Goal: Communication & Community: Answer question/provide support

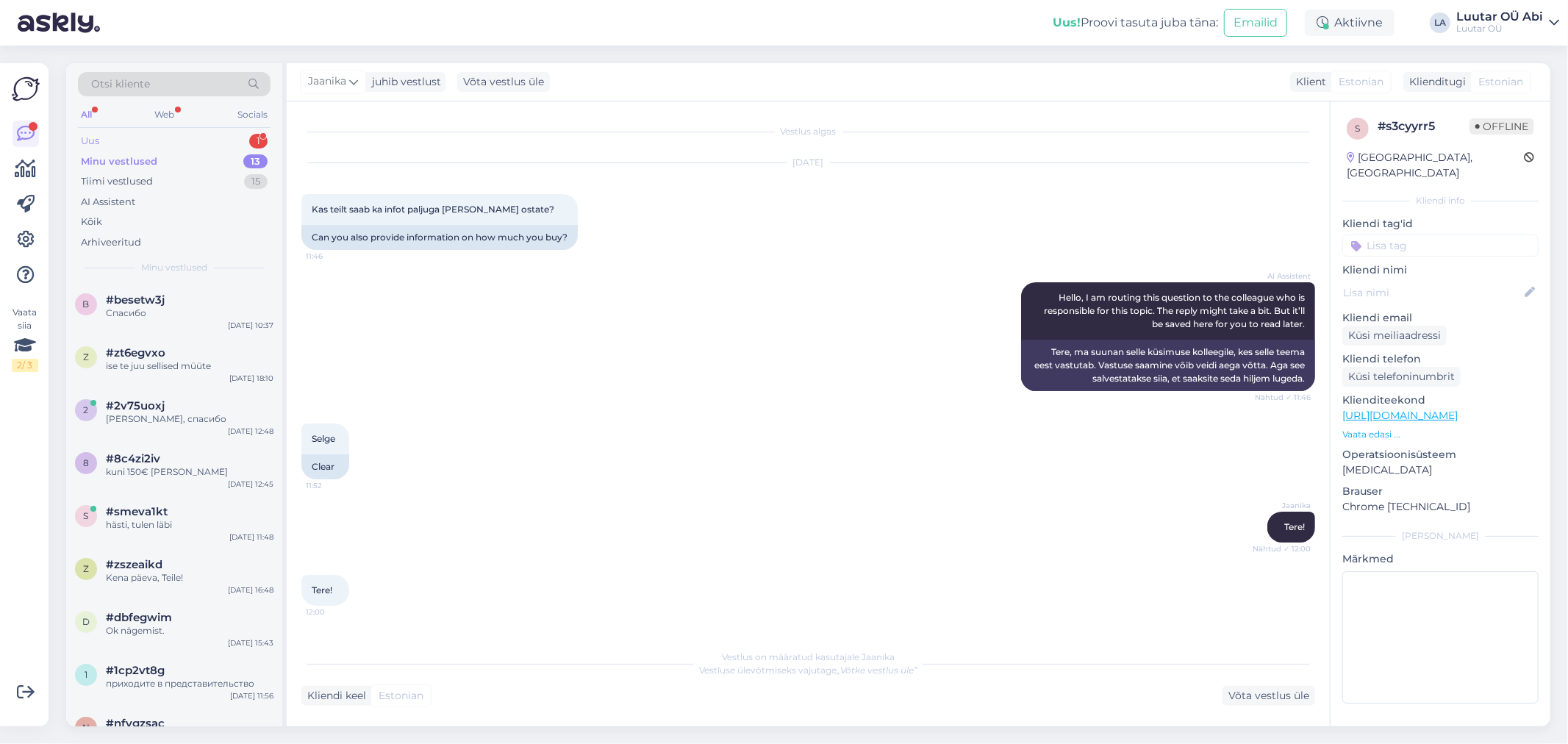
scroll to position [132, 0]
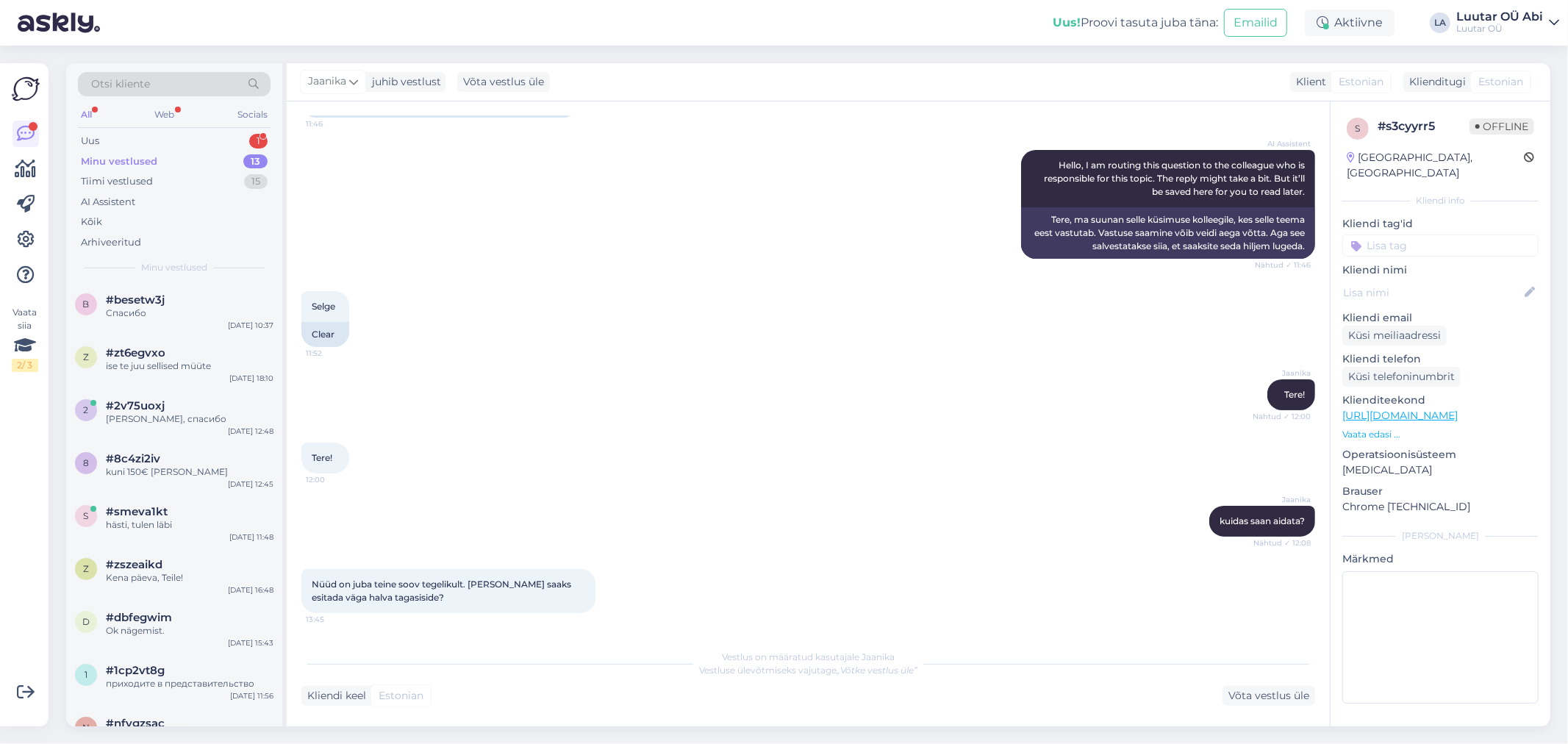
click at [166, 129] on div "Otsi kliente All Web Socials Uus 1 Minu vestlused 13 Tiimi vestlused 15 AI Assi…" at bounding box center [175, 173] width 216 height 220
click at [136, 138] on div "Uus 1" at bounding box center [174, 141] width 192 height 20
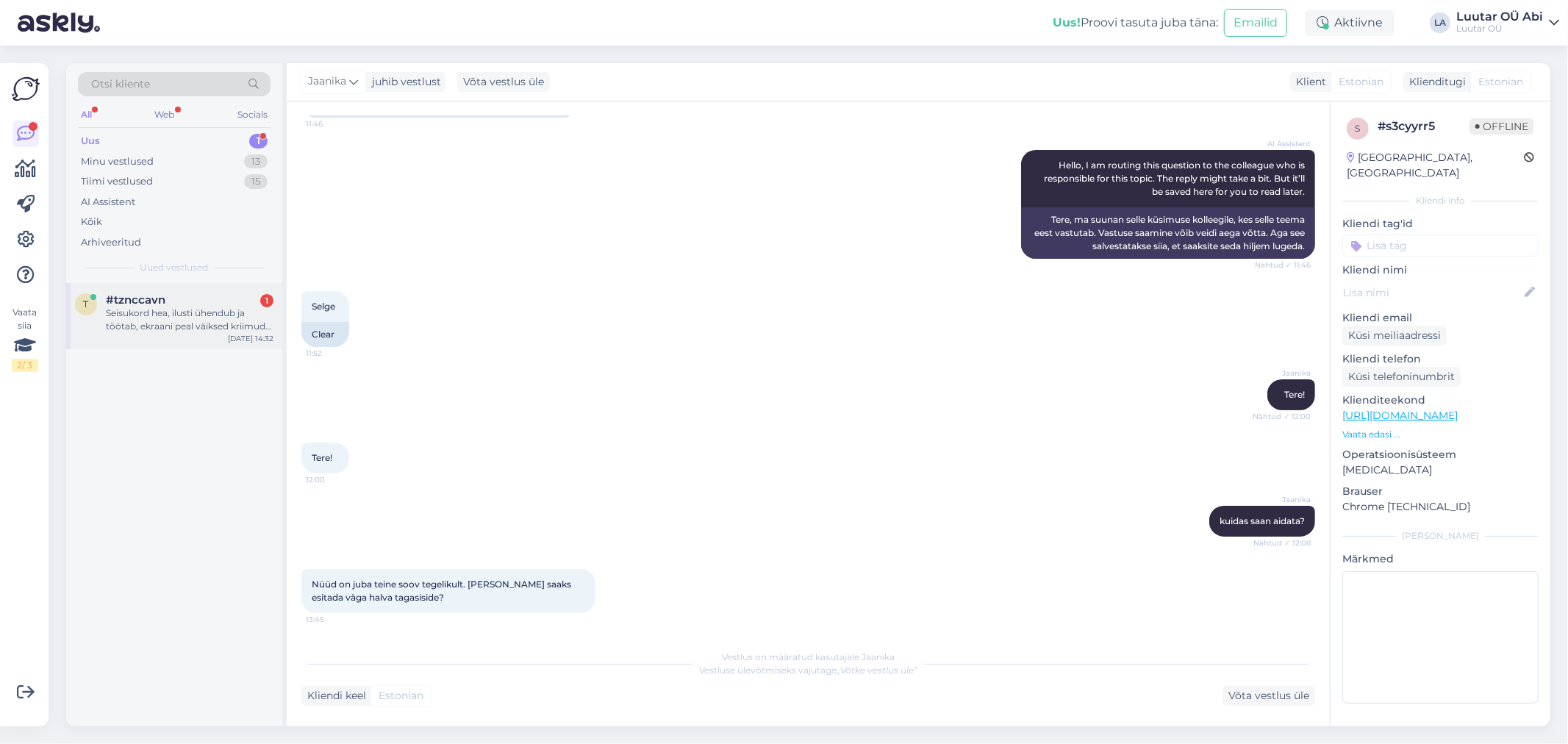
click at [148, 311] on div "Seisukord hea, ilusti ühendub ja töötab, ekraani peal väiksed kriimud on, mitte…" at bounding box center [189, 320] width 168 height 27
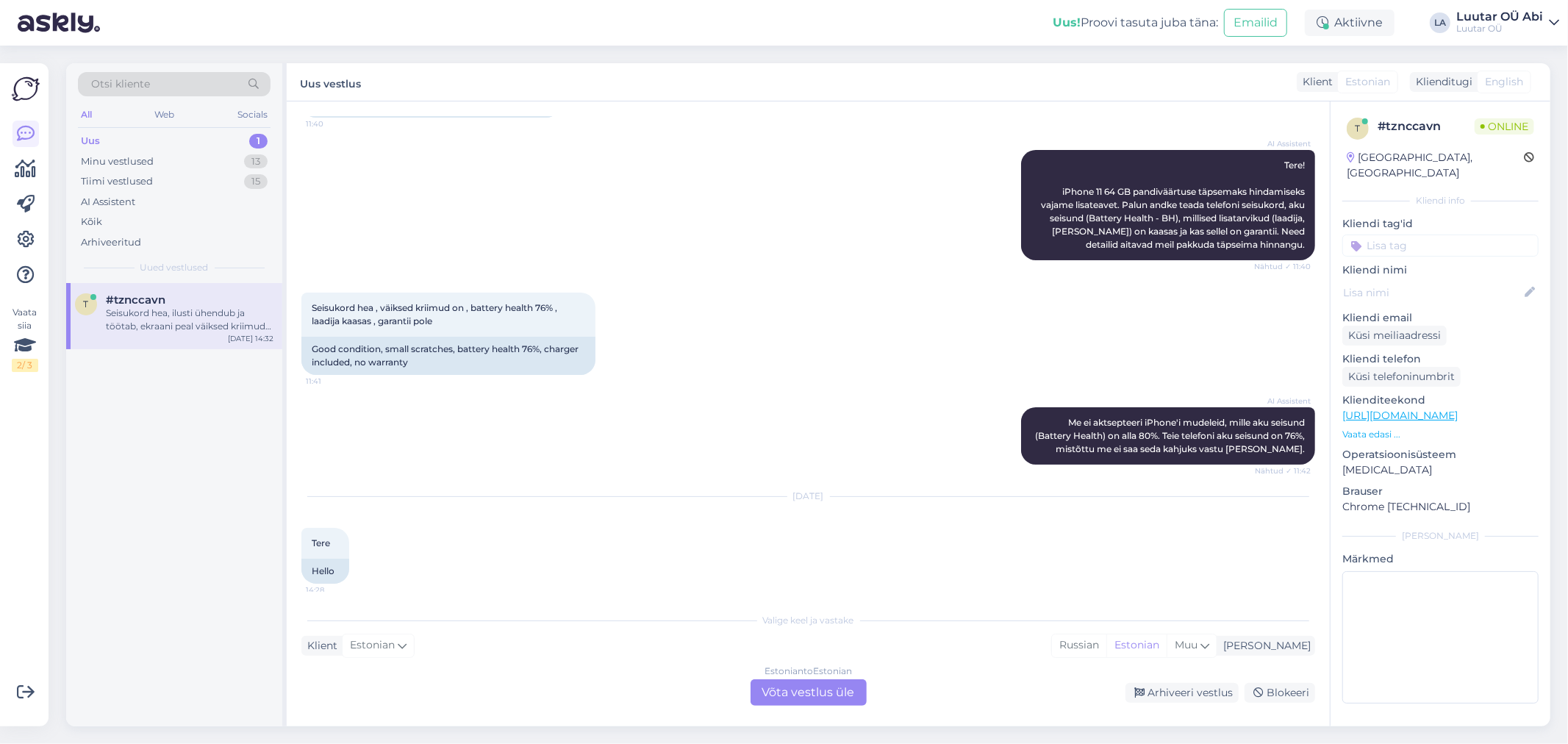
scroll to position [805, 0]
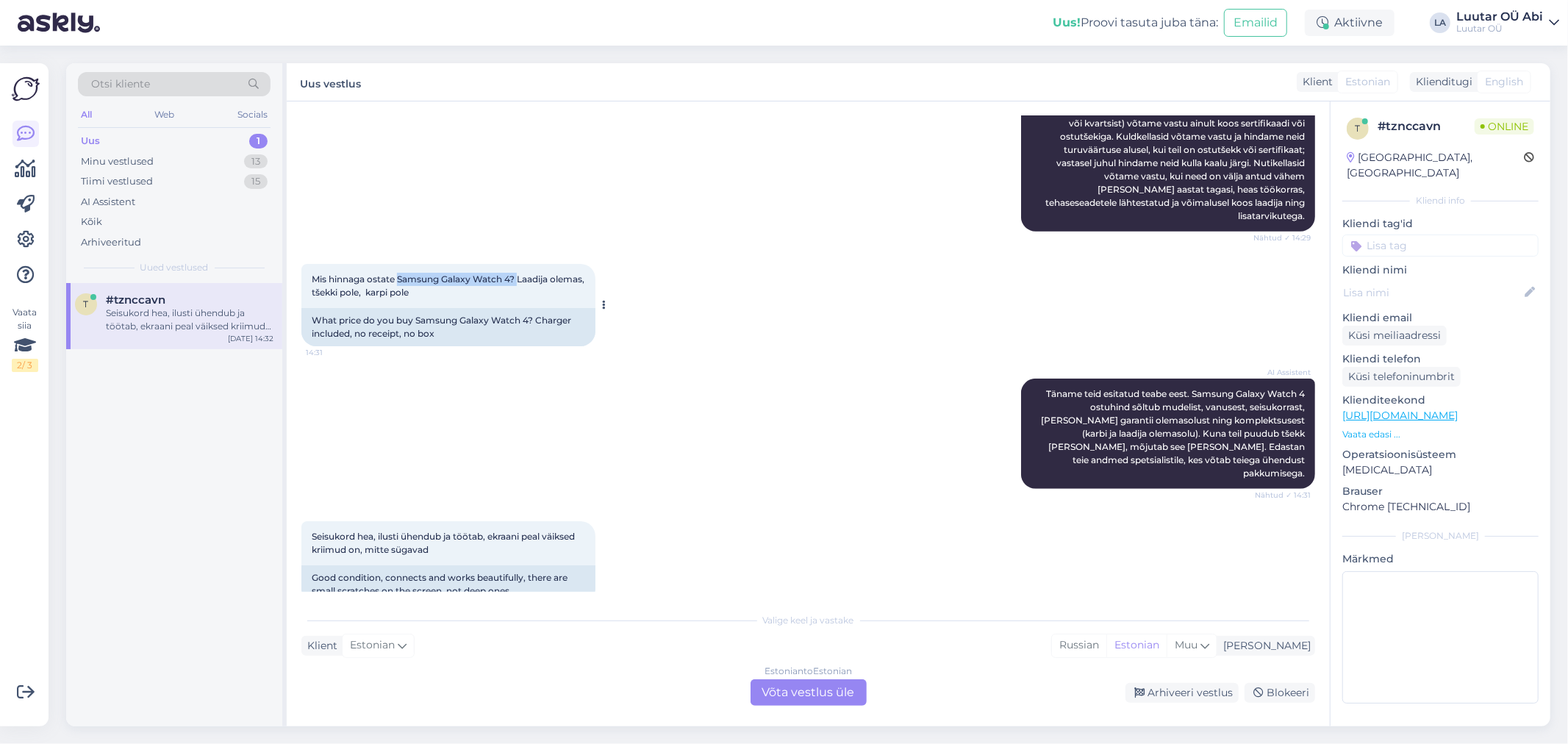
drag, startPoint x: 400, startPoint y: 265, endPoint x: 515, endPoint y: 267, distance: 115.0
click at [518, 273] on span "Mis hinnaga ostate Samsung Galaxy Watch 4? Laadija olemas, tšekki pole, karpi p…" at bounding box center [450, 285] width 277 height 24
copy span "Samsung Galaxy Watch 4?"
click at [837, 686] on div "Estonian to Estonian Võta vestlus üle" at bounding box center [808, 693] width 116 height 27
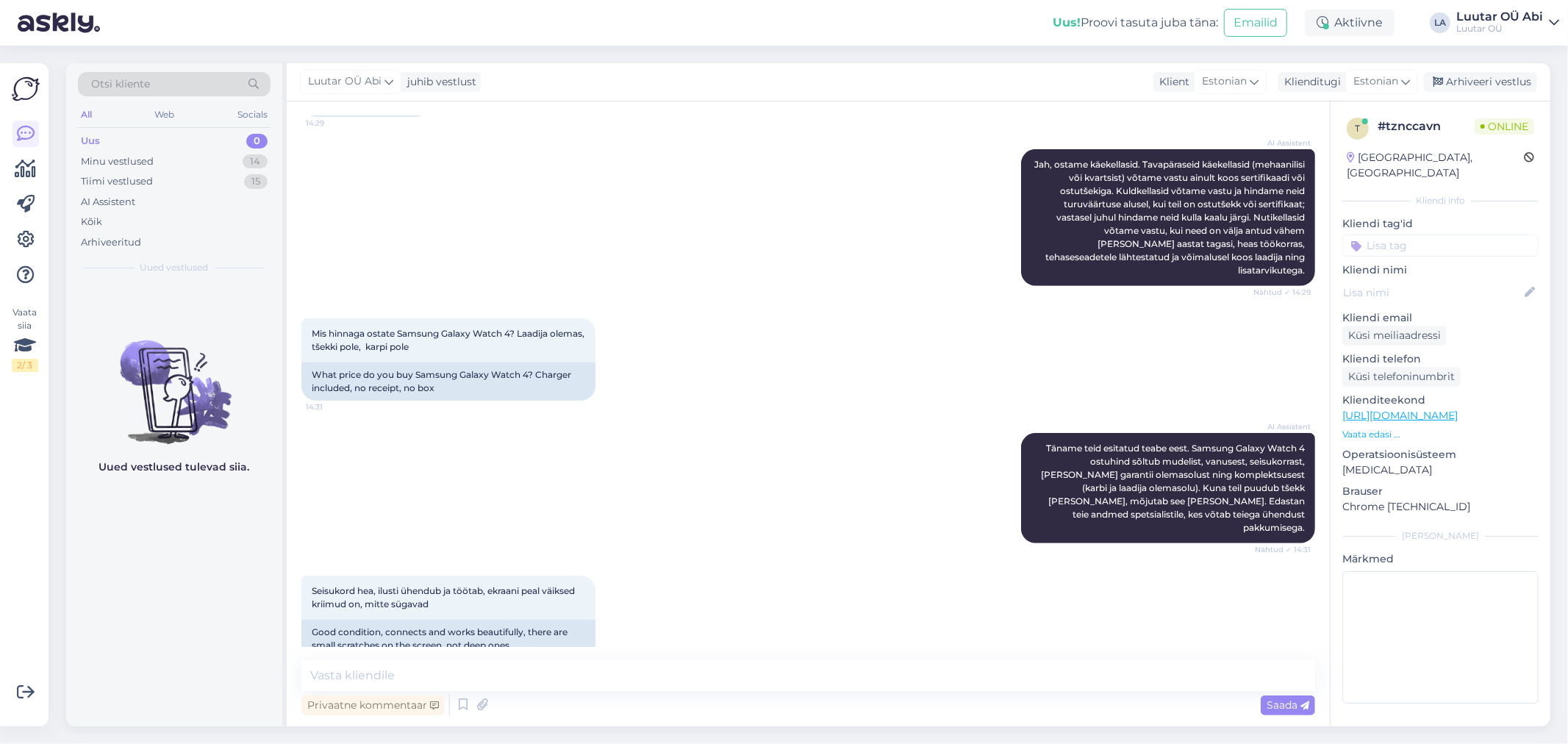
click at [776, 656] on div "Vestlus algas [DATE] Tere , mis hinnaga võite pantida iphone 11 64 GB? 11:40 He…" at bounding box center [807, 413] width 1043 height 625
drag, startPoint x: 549, startPoint y: 653, endPoint x: 531, endPoint y: 667, distance: 22.8
click at [541, 654] on div "Vestlus algas [DATE] Tere , mis hinnaga võite pantida iphone 11 64 GB? 11:40 He…" at bounding box center [807, 413] width 1043 height 625
drag, startPoint x: 530, startPoint y: 667, endPoint x: 513, endPoint y: 647, distance: 26.2
click at [519, 667] on textarea at bounding box center [807, 676] width 1013 height 31
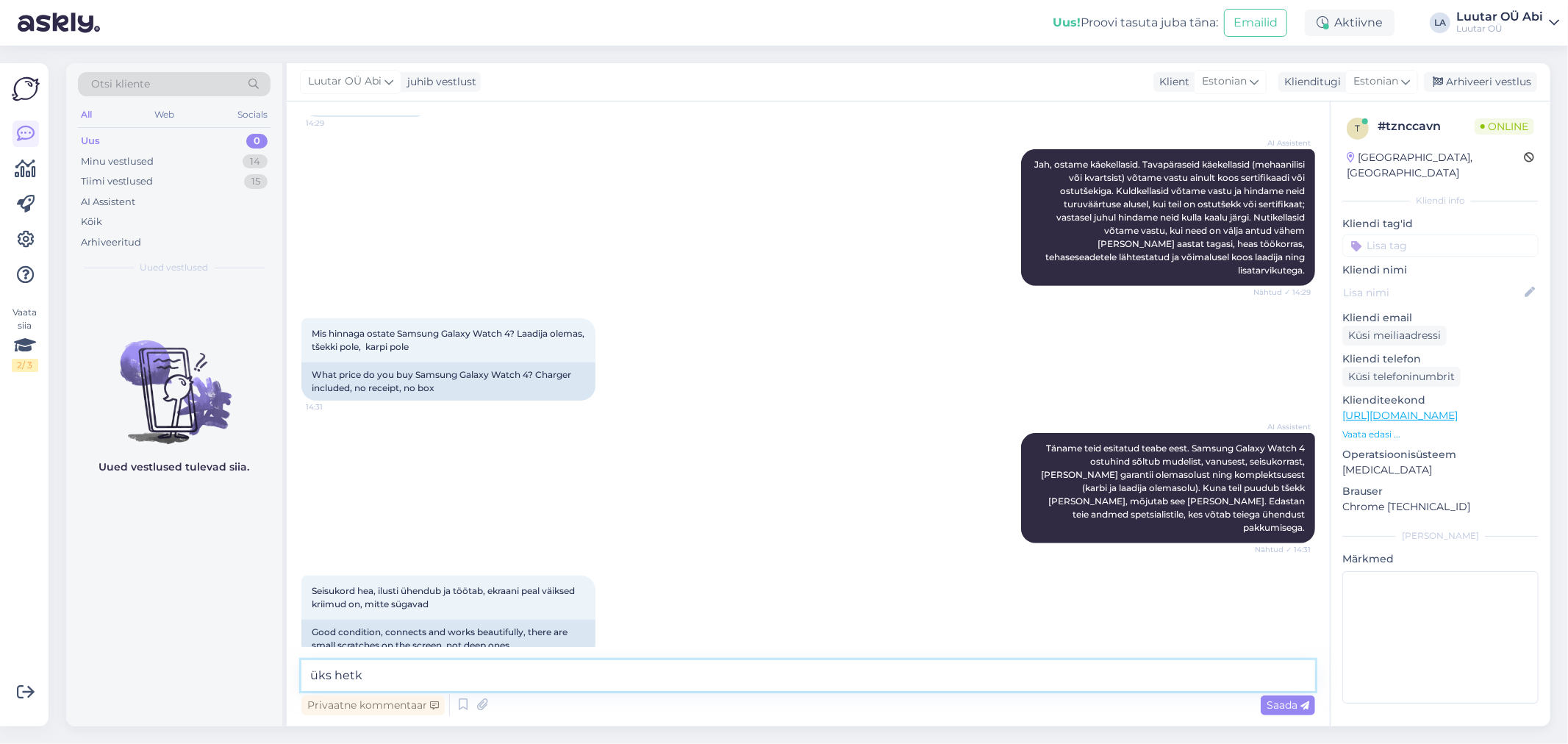
type textarea "üks hetk"
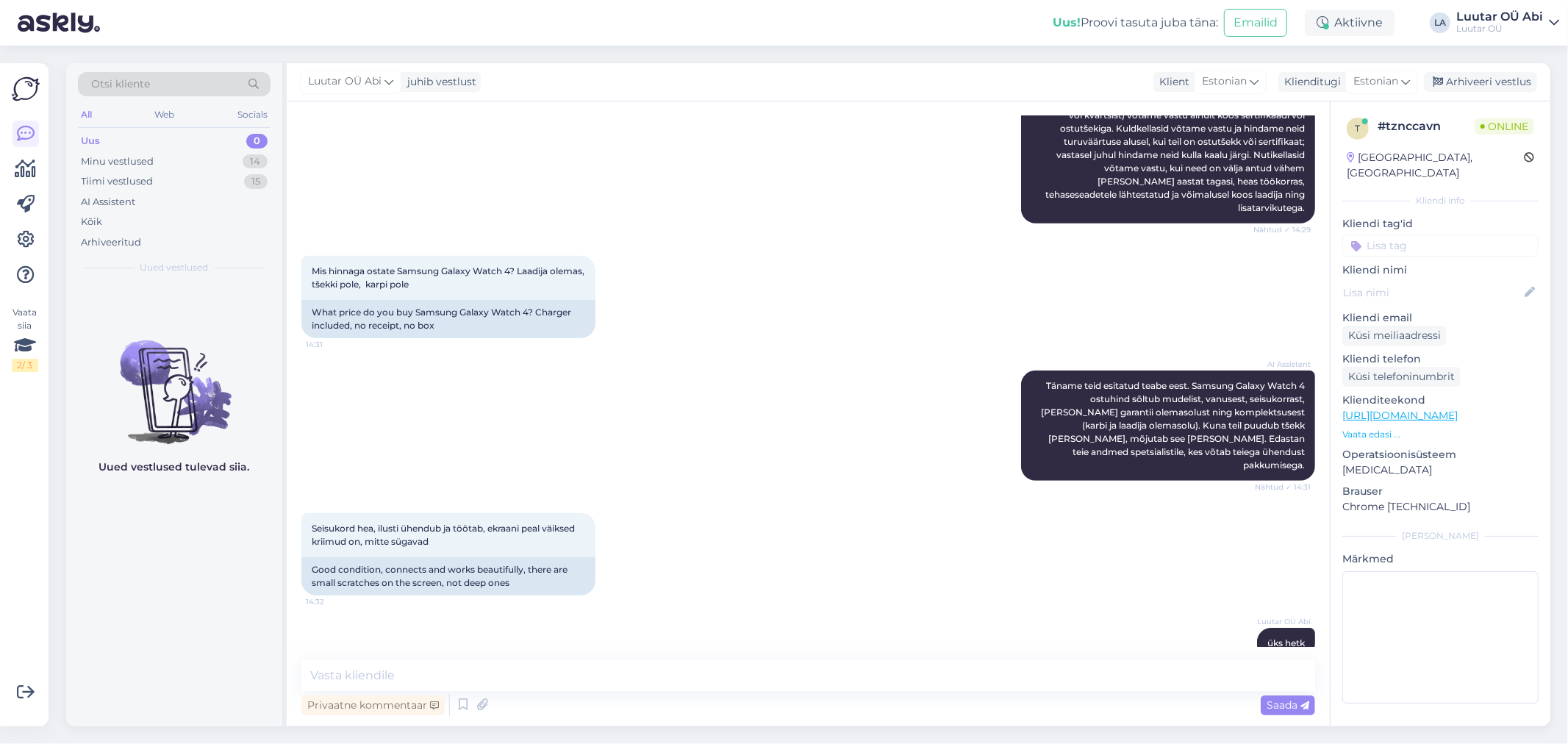
drag, startPoint x: 474, startPoint y: 652, endPoint x: 468, endPoint y: 657, distance: 7.8
click at [472, 654] on div "Vestlus algas [DATE] Tere , mis hinnaga võite pantida iphone 11 64 GB? 11:40 He…" at bounding box center [807, 413] width 1043 height 625
click at [467, 675] on textarea at bounding box center [807, 676] width 1013 height 31
type textarea "kahjuks antud mudelit enam vastu [PERSON_NAME]"
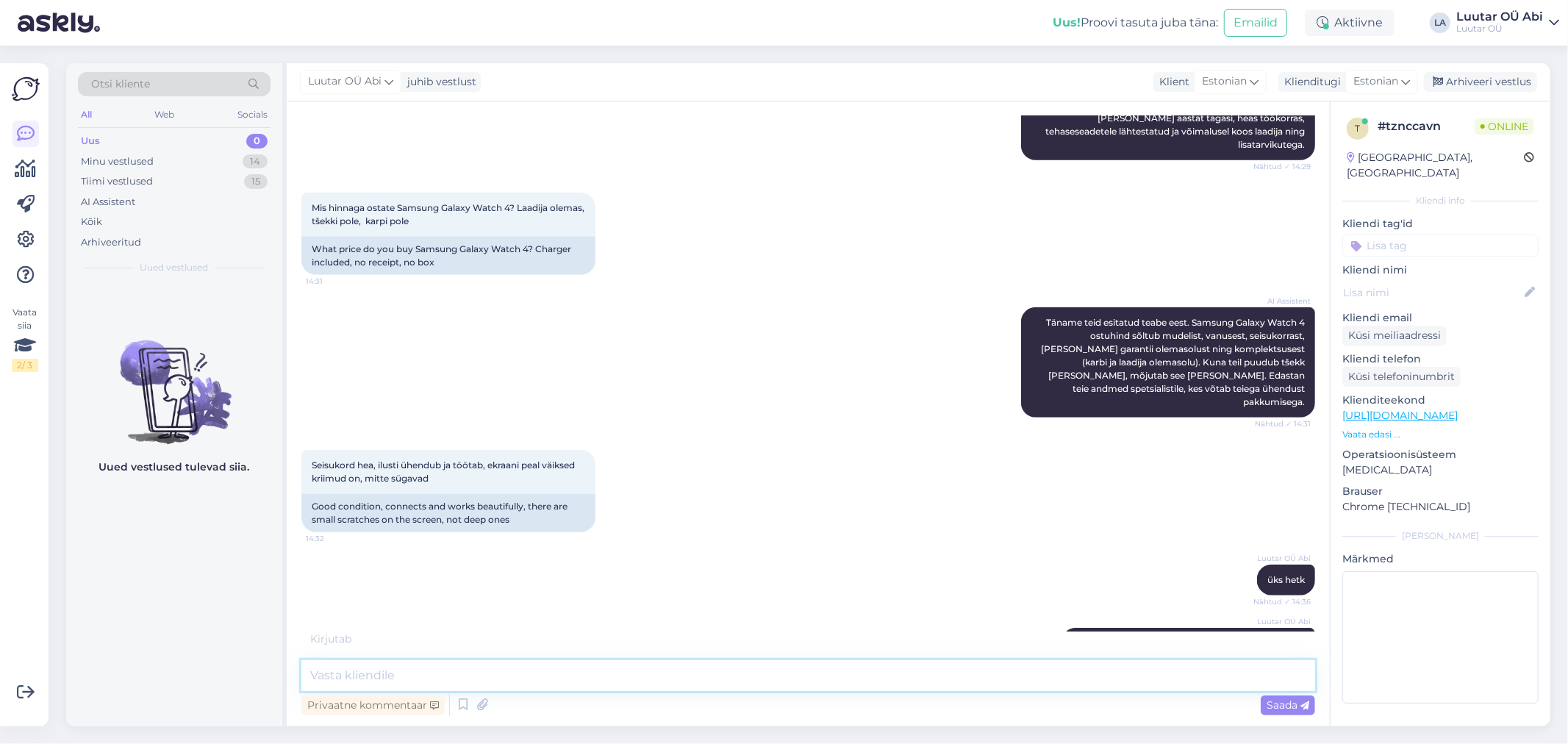
scroll to position [940, 0]
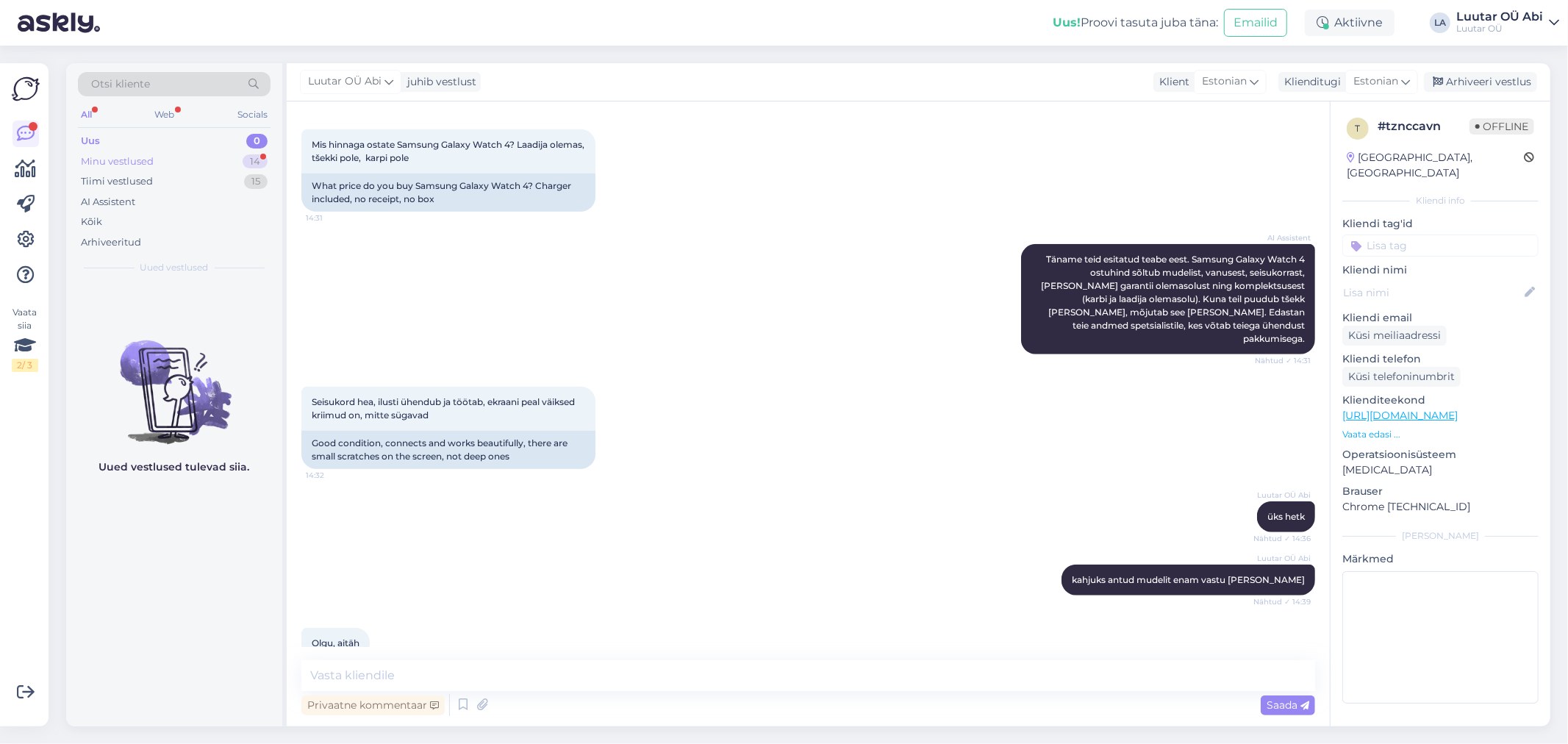
click at [114, 154] on div "Minu vestlused" at bounding box center [117, 161] width 73 height 15
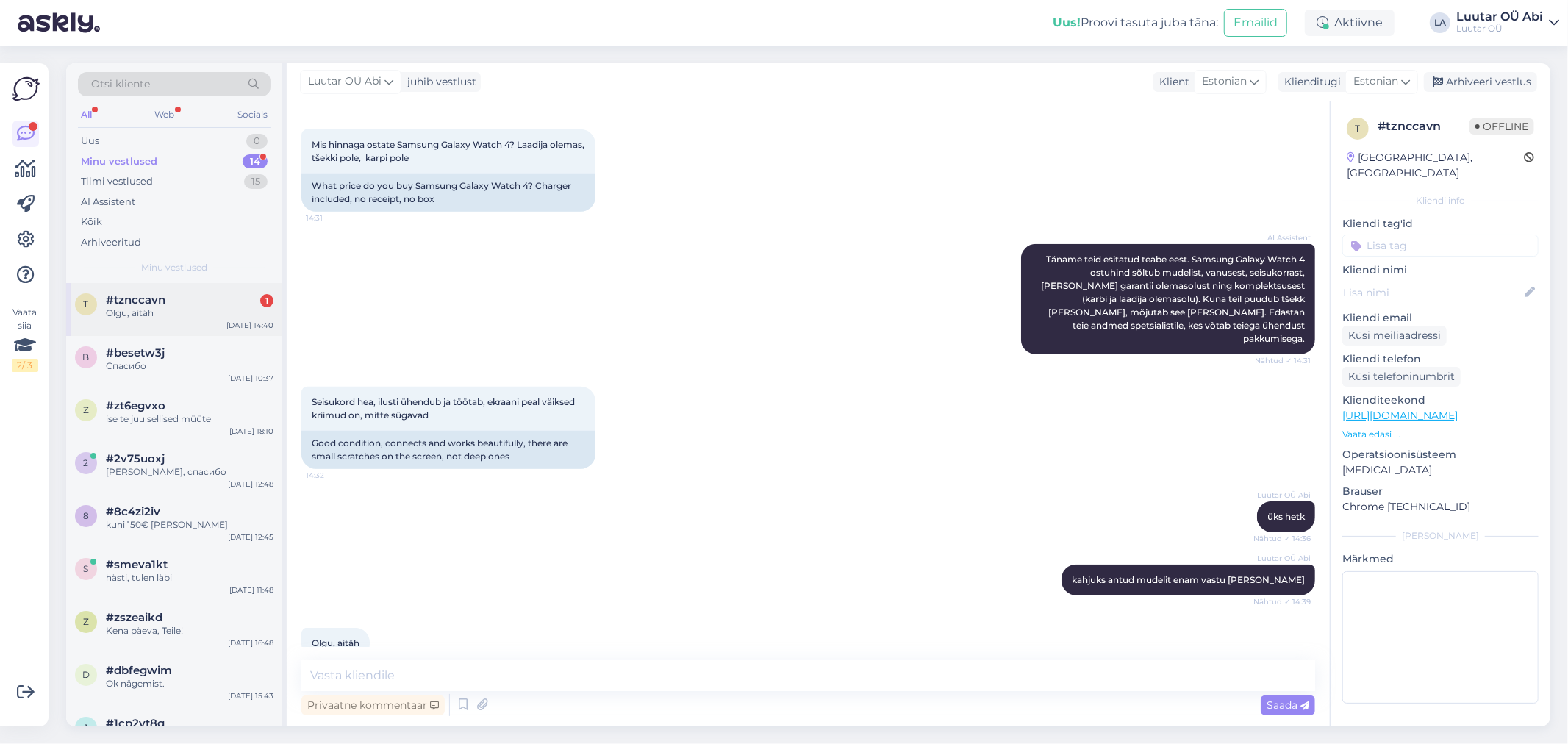
click at [206, 318] on div "Olgu, aitäh" at bounding box center [189, 313] width 168 height 13
click at [868, 612] on div "Olgu, aitäh 14:40" at bounding box center [807, 643] width 1013 height 63
click at [175, 161] on div "Minu vestlused 14" at bounding box center [174, 161] width 192 height 20
click at [150, 128] on div "Otsi kliente All Web Socials Uus 0 Minu vestlused 14 Tiimi vestlused 15 AI Assi…" at bounding box center [175, 173] width 216 height 220
click at [157, 155] on div "Minu vestlused 14" at bounding box center [174, 161] width 192 height 20
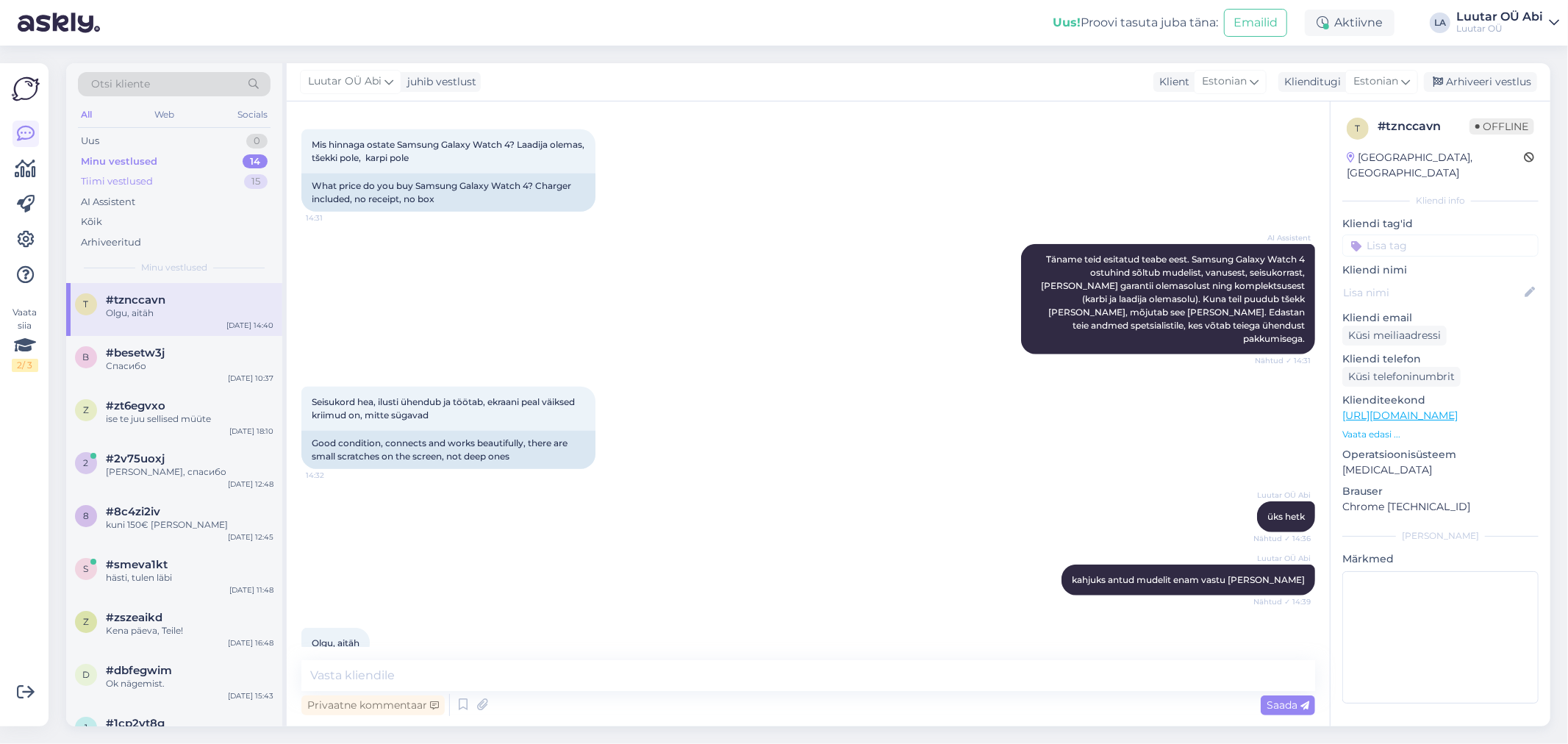
click at [147, 182] on div "Tiimi vestlused" at bounding box center [116, 182] width 72 height 15
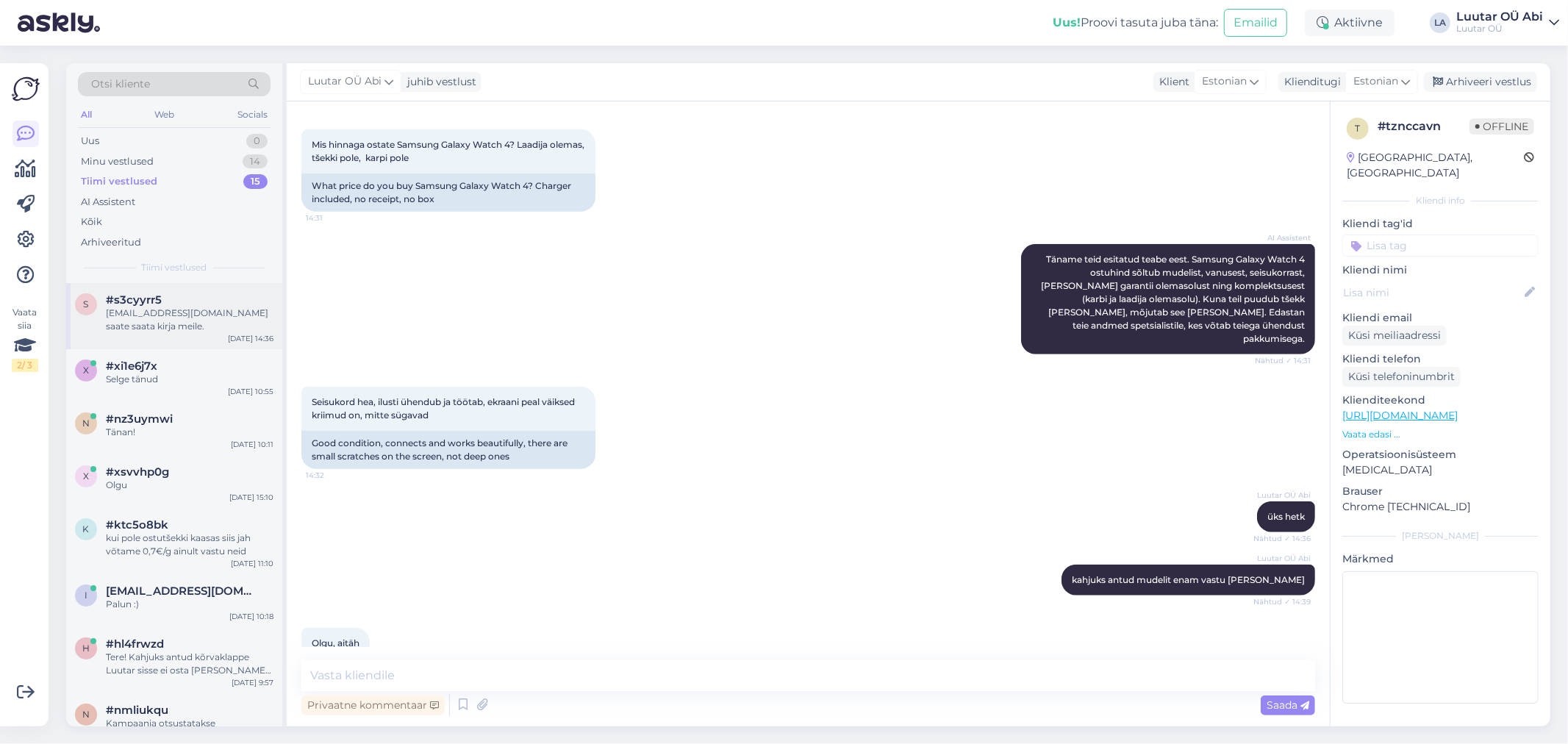
click at [183, 309] on div "[EMAIL_ADDRESS][DOMAIN_NAME] saate saata kirja meile." at bounding box center [189, 320] width 168 height 27
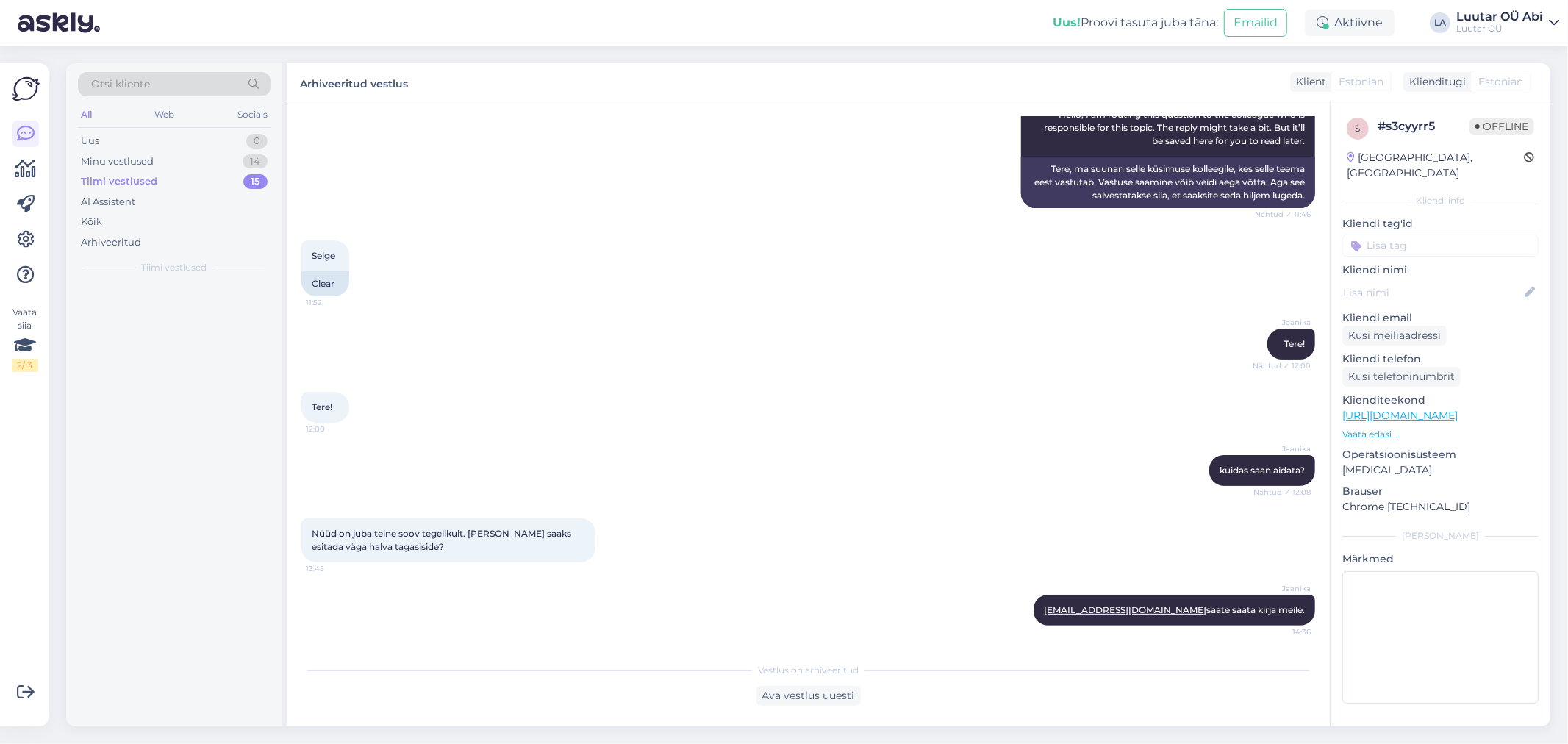
scroll to position [182, 0]
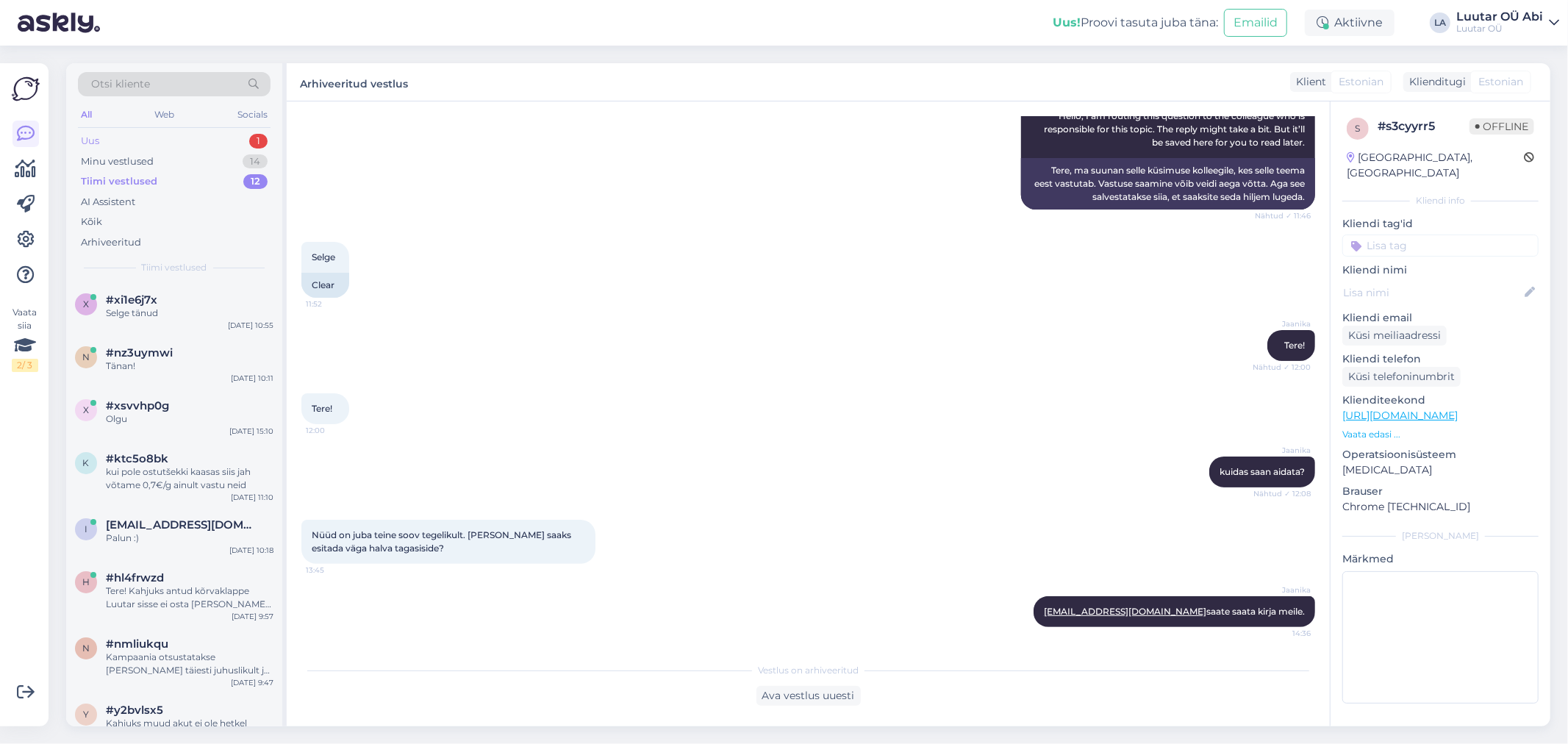
click at [183, 137] on div "Uus 1" at bounding box center [174, 141] width 192 height 20
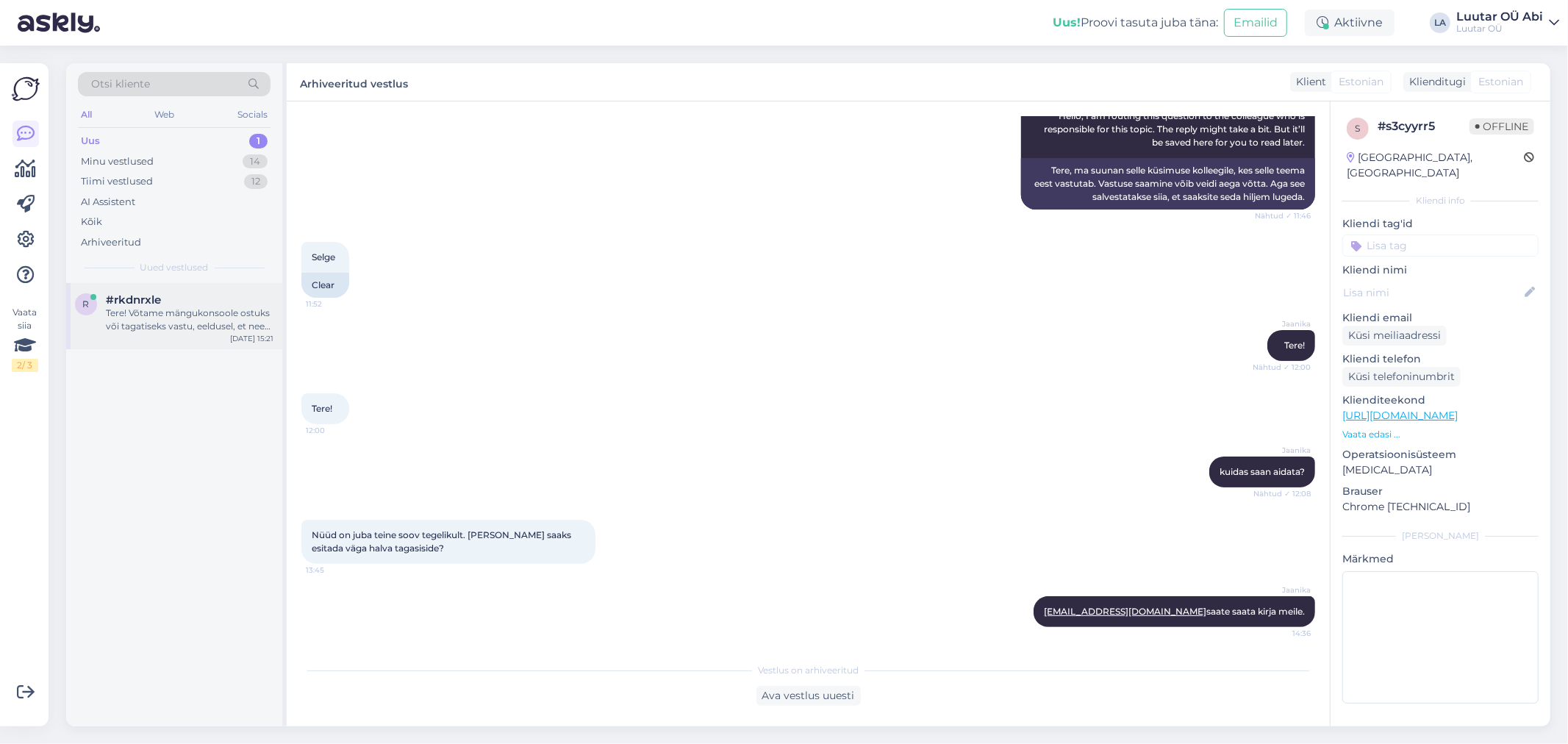
click at [171, 325] on div "Tere! Võtame mängukonsoole ostuks või tagatiseks vastu, eeldusel, et need on he…" at bounding box center [189, 320] width 168 height 27
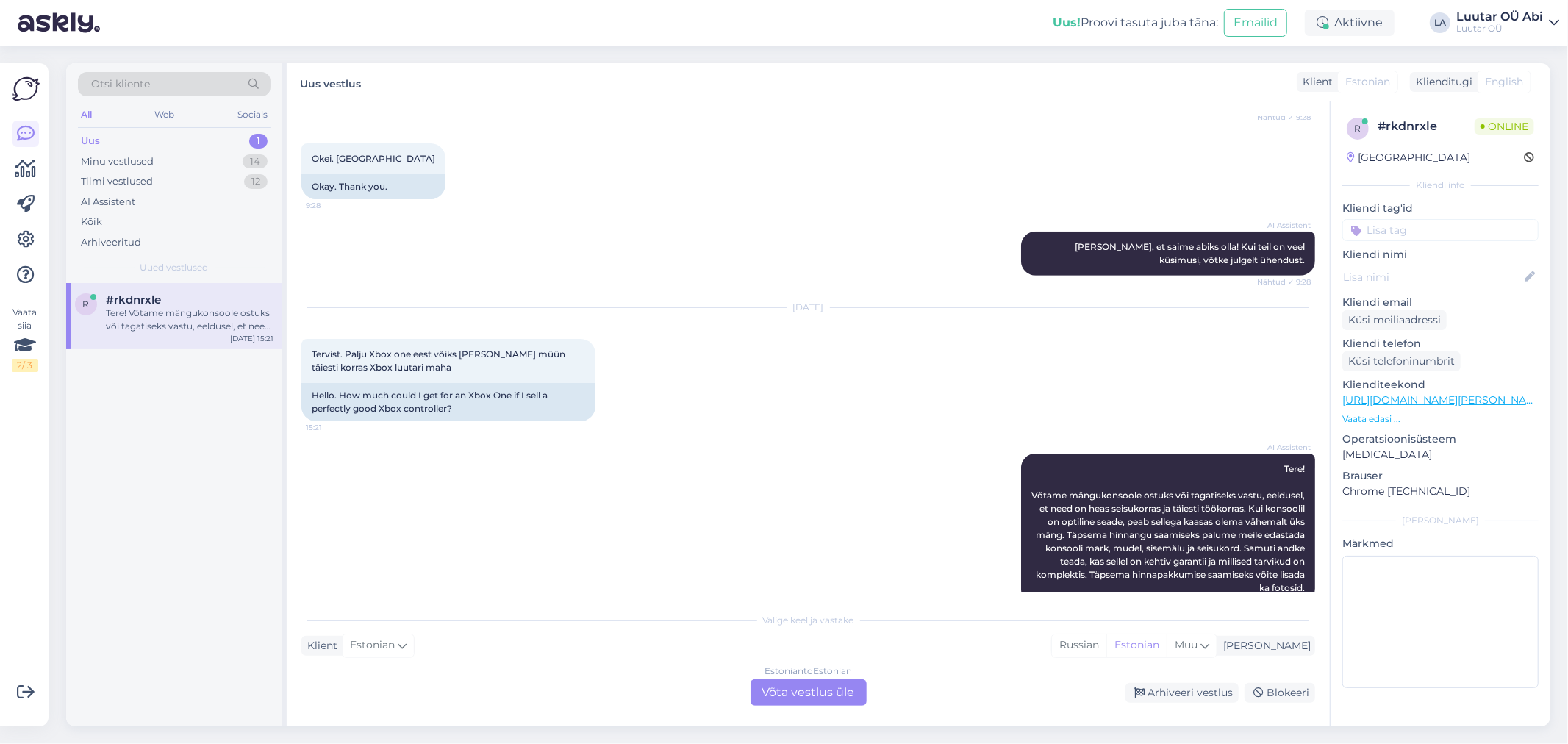
click at [829, 685] on div "Estonian to Estonian Võta vestlus üle" at bounding box center [808, 693] width 116 height 27
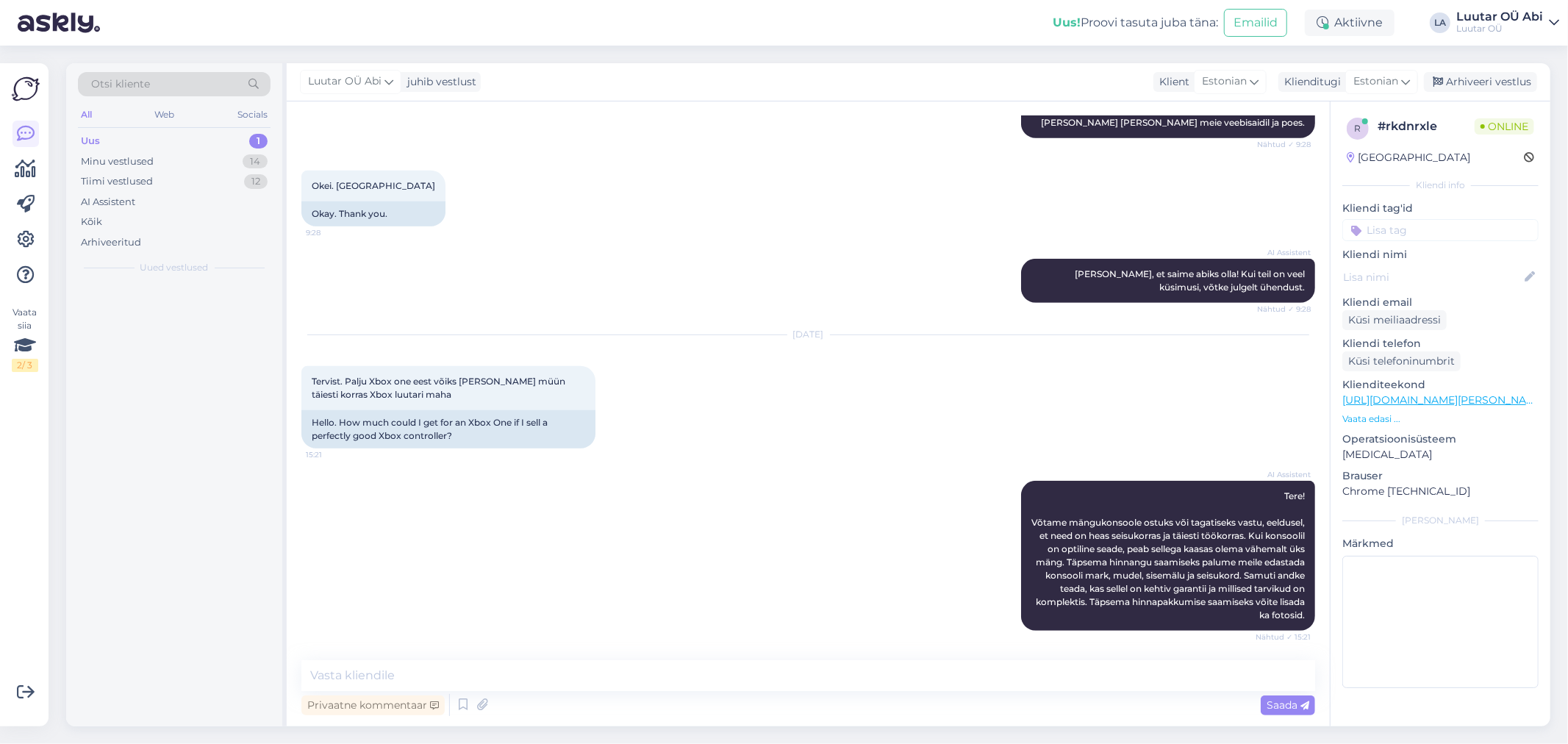
scroll to position [623, 0]
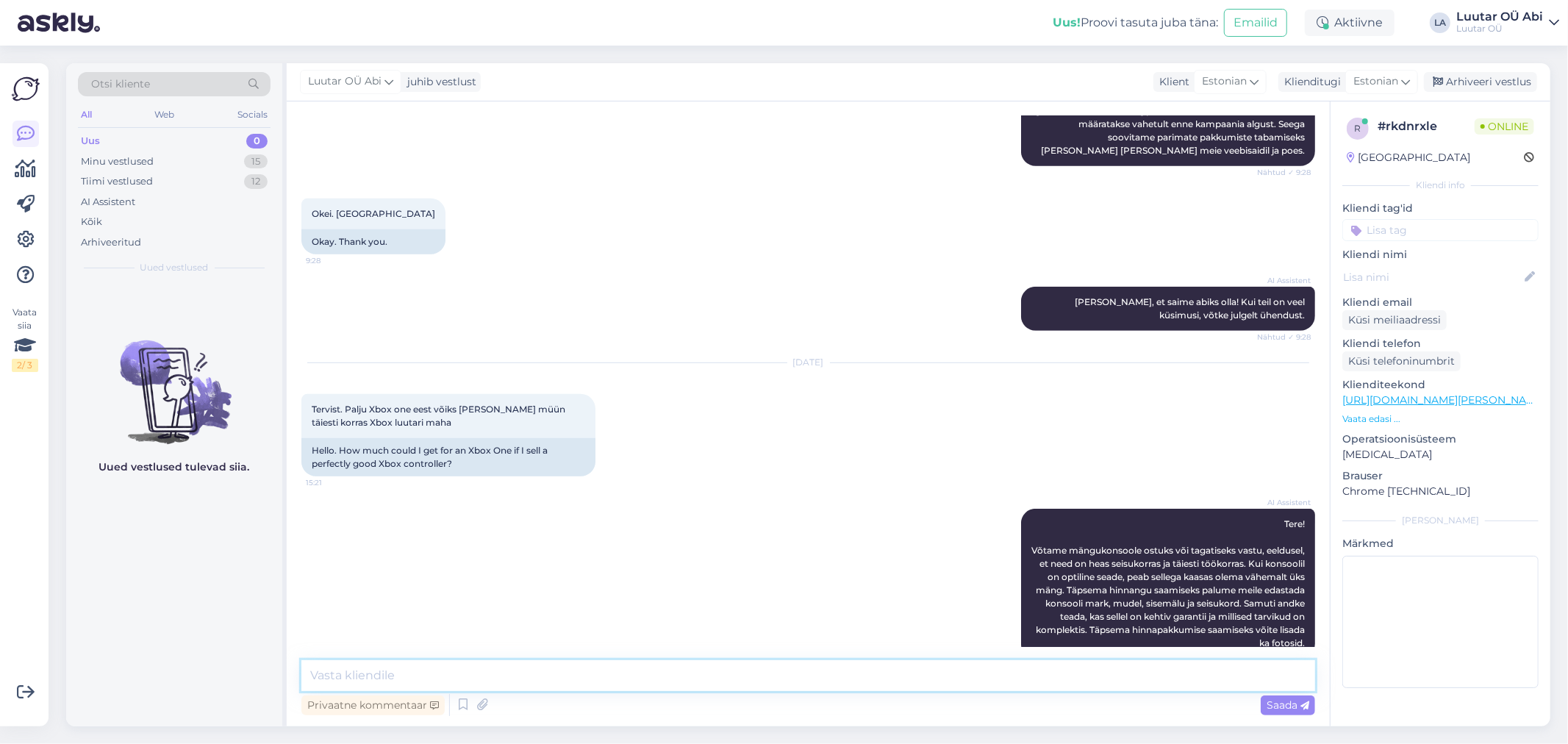
click at [644, 674] on textarea at bounding box center [807, 676] width 1013 height 31
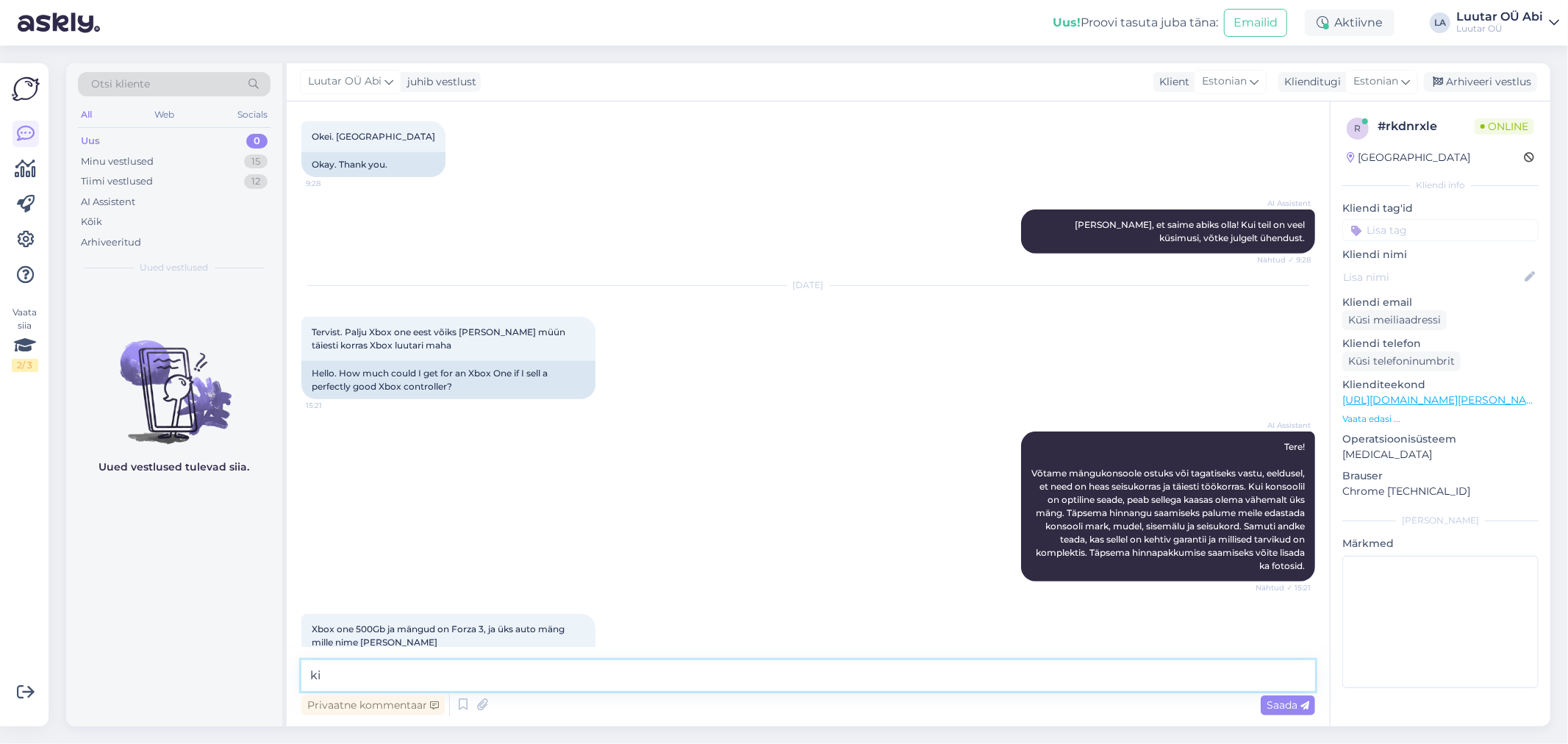
type textarea "k"
type textarea "mitu pulti ?"
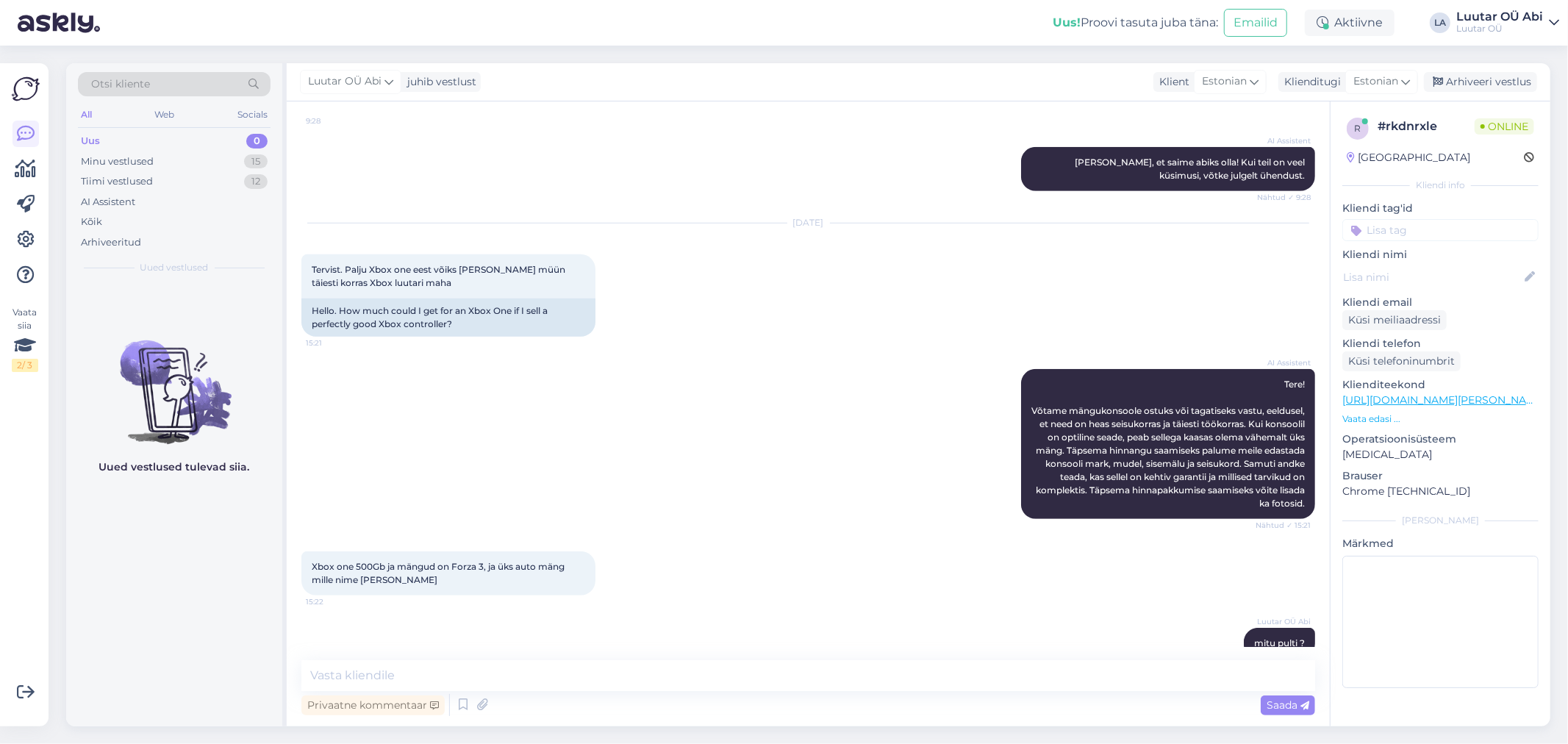
click at [152, 150] on div "Uus 0" at bounding box center [174, 141] width 192 height 20
click at [177, 165] on div "Minu vestlused 15" at bounding box center [174, 161] width 192 height 20
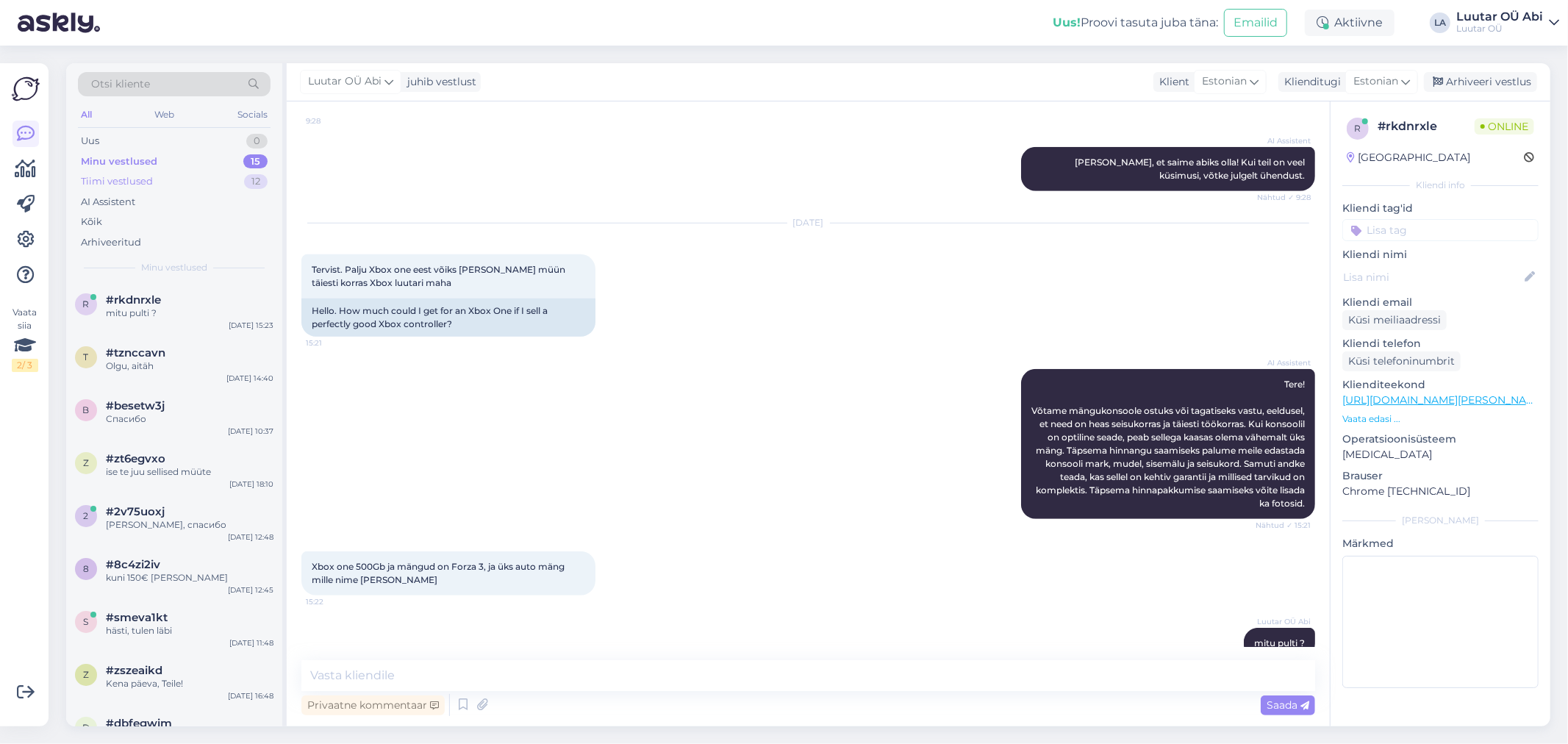
click at [169, 184] on div "Tiimi vestlused 12" at bounding box center [174, 181] width 192 height 20
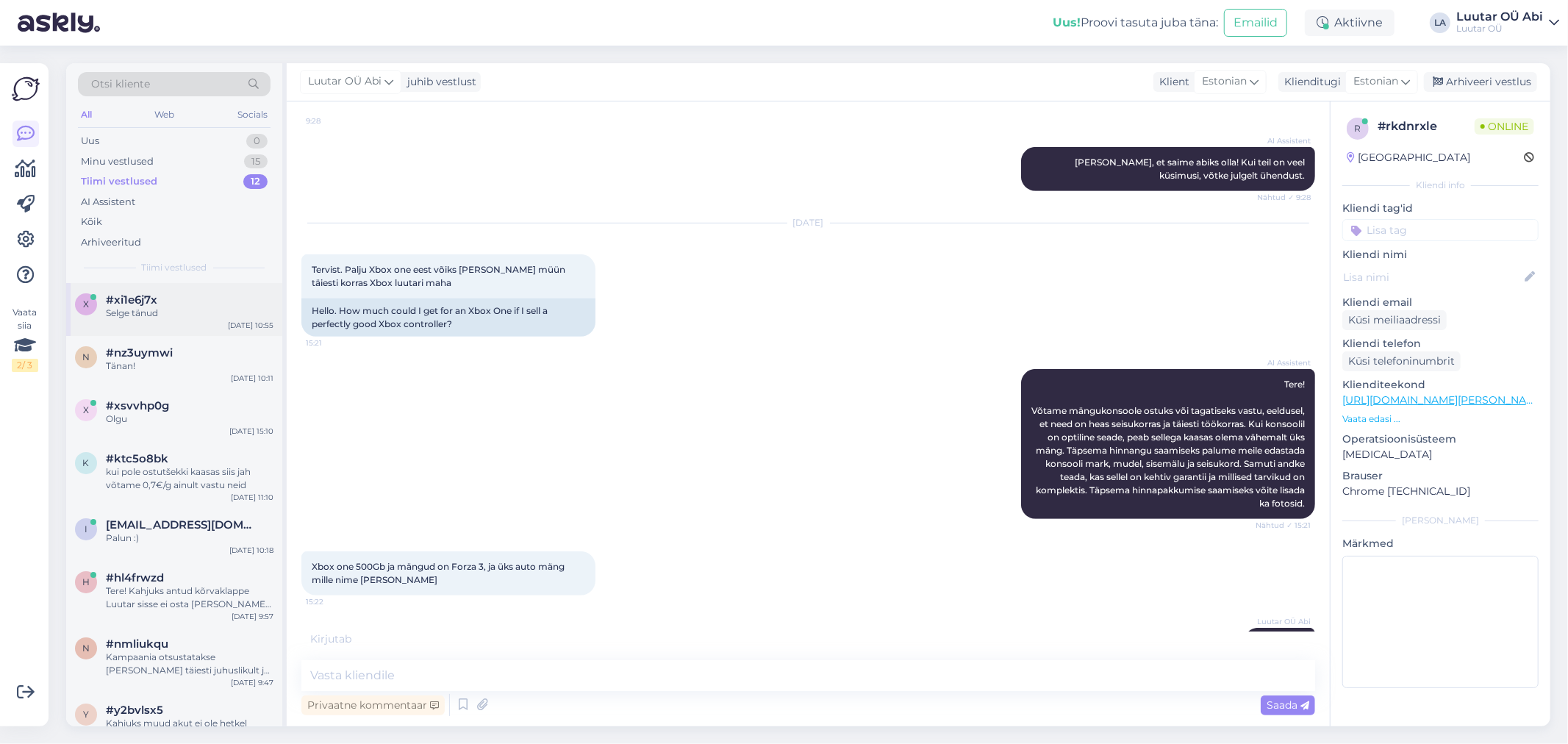
click at [194, 314] on div "Selge tänud" at bounding box center [189, 313] width 168 height 13
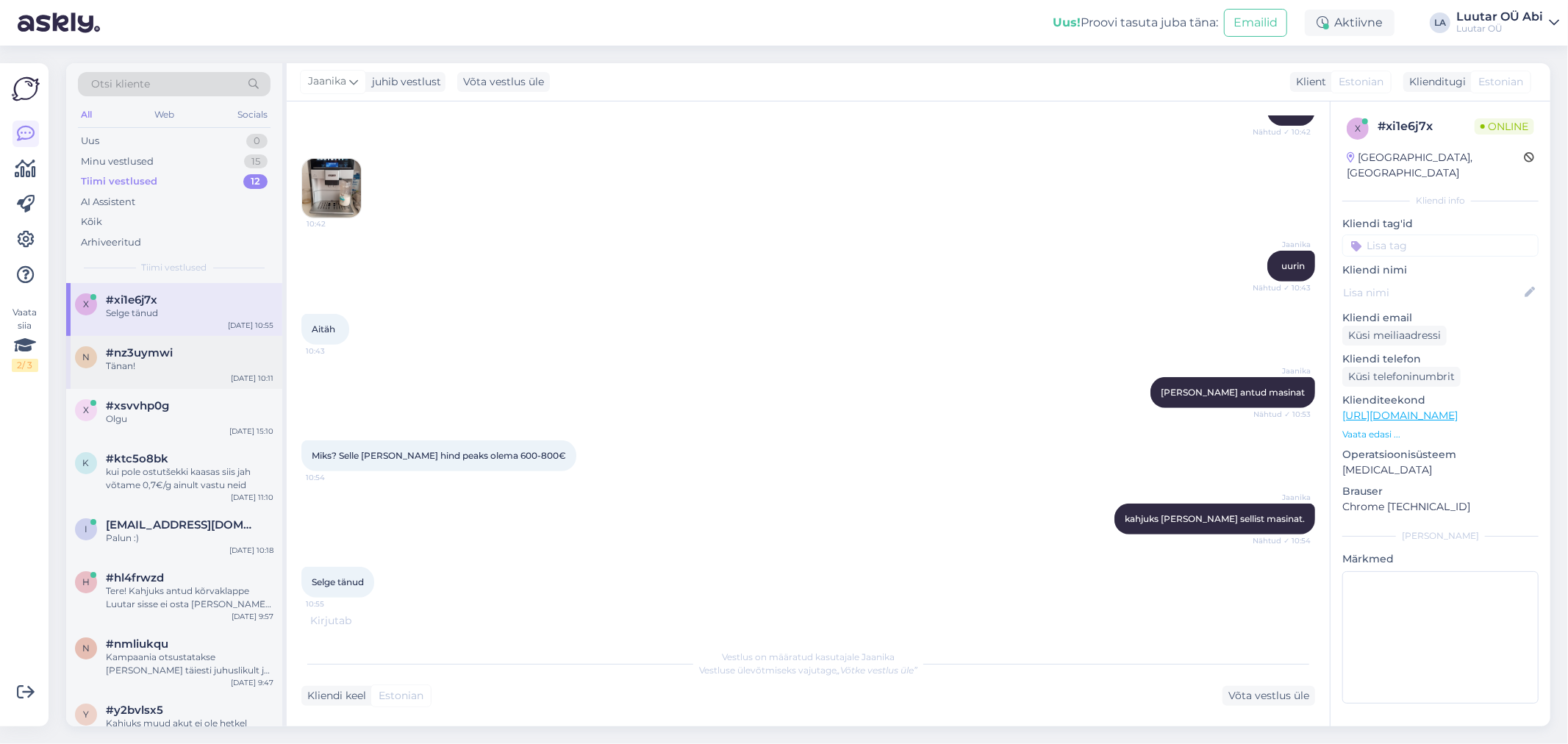
click at [155, 385] on div "n #nz3uymwi Tänan! [DATE] 10:11" at bounding box center [175, 363] width 216 height 53
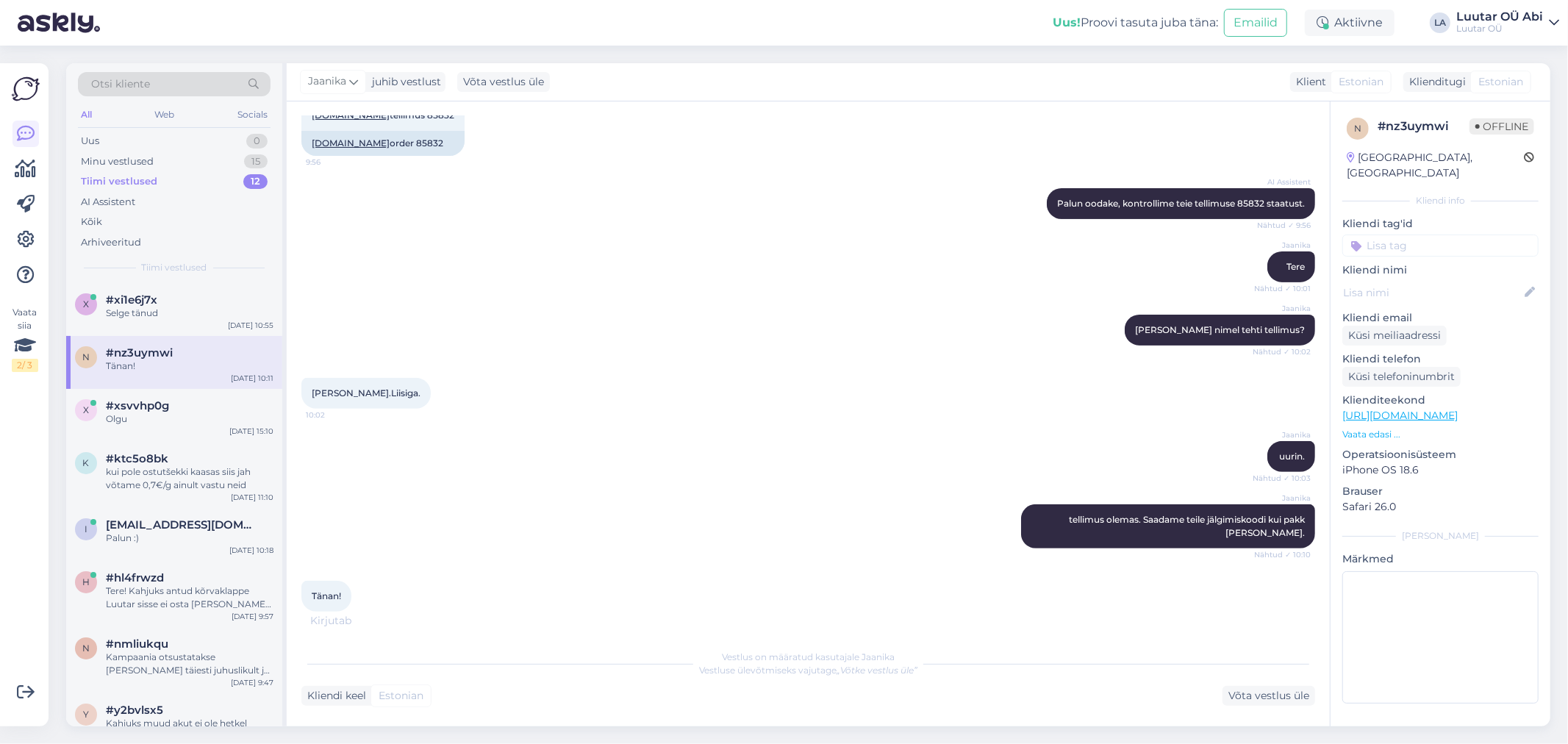
click at [166, 176] on div "Tiimi vestlused 12" at bounding box center [174, 181] width 192 height 20
click at [110, 178] on div "Tiimi vestlused" at bounding box center [119, 182] width 76 height 15
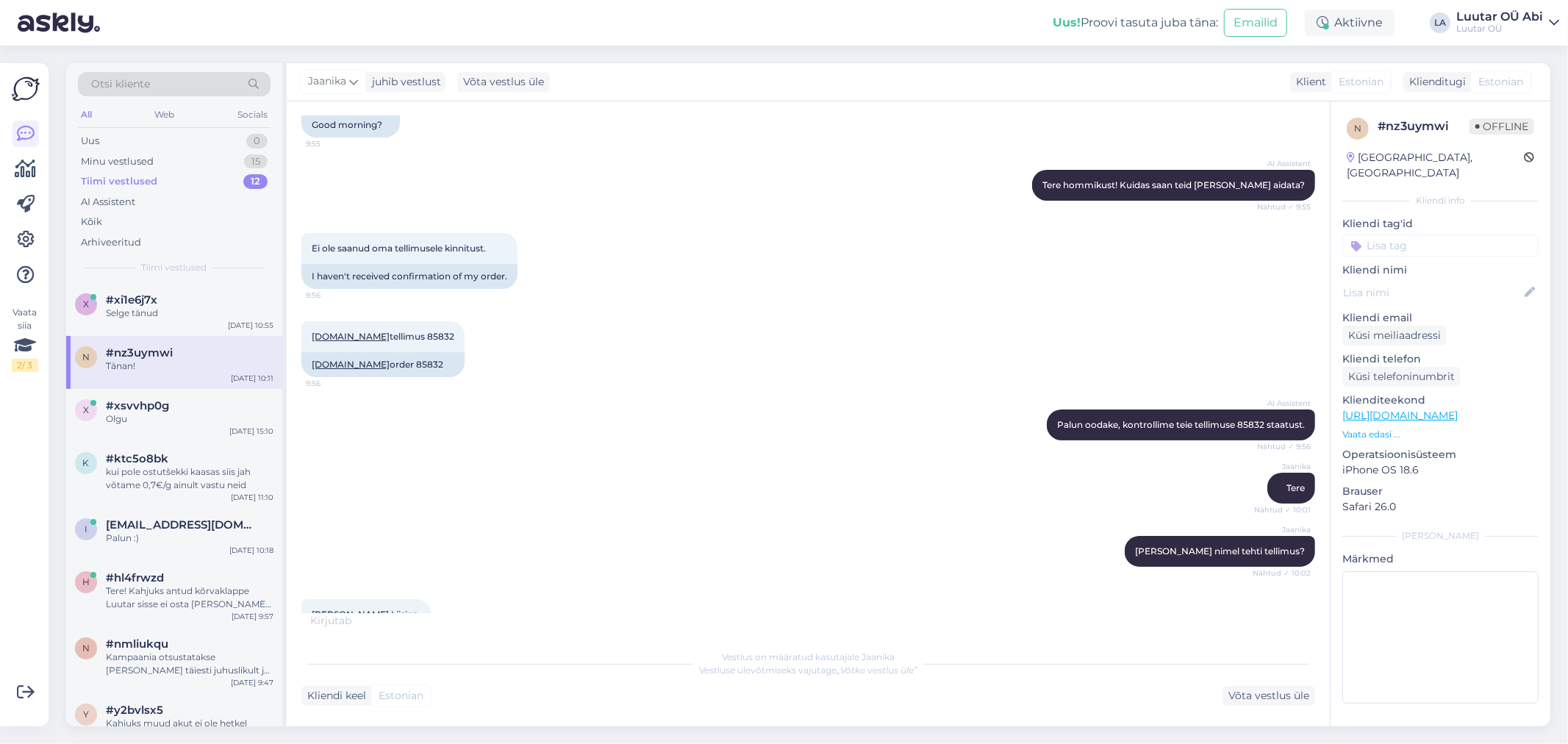
scroll to position [0, 0]
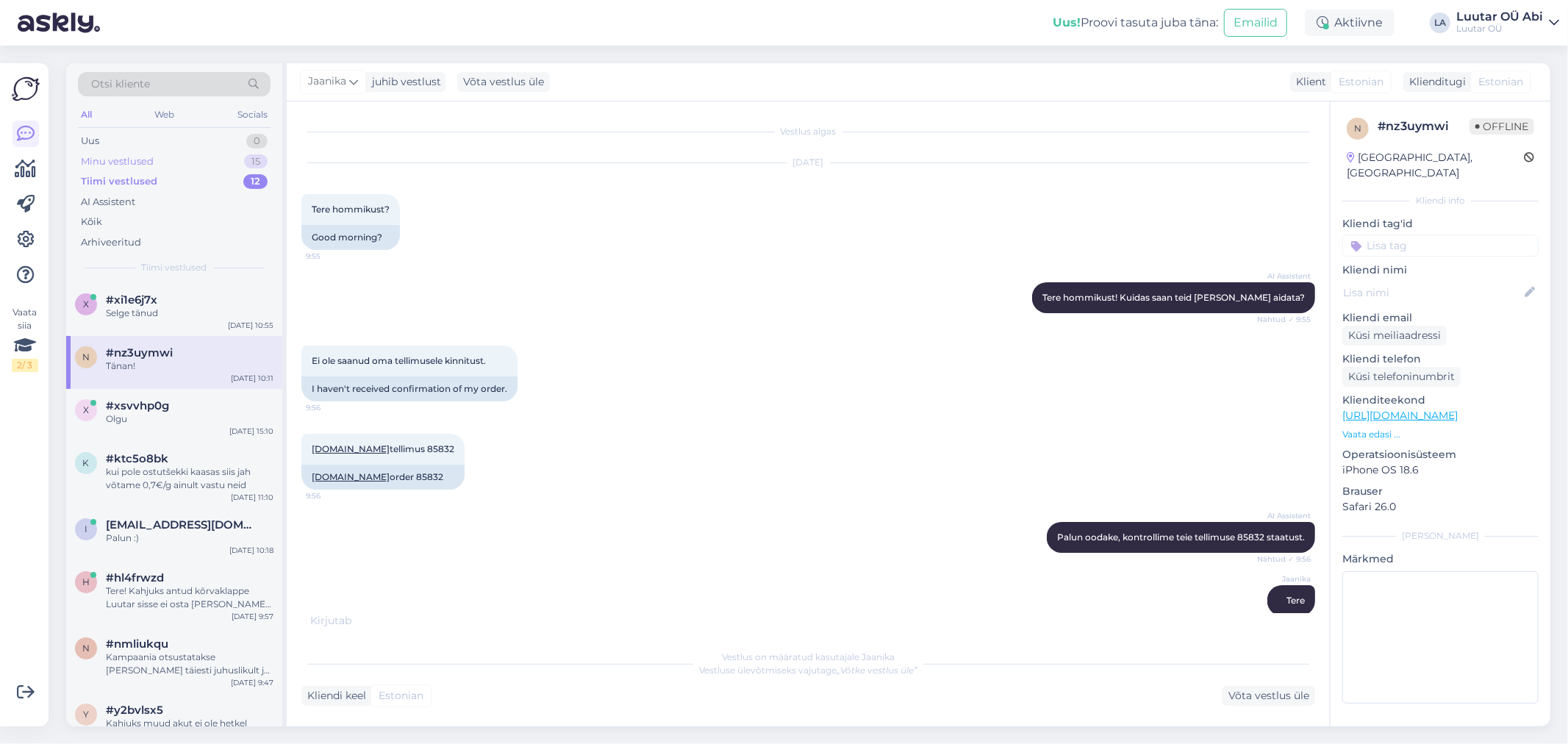
click at [173, 166] on div "Minu vestlused 15" at bounding box center [174, 161] width 192 height 20
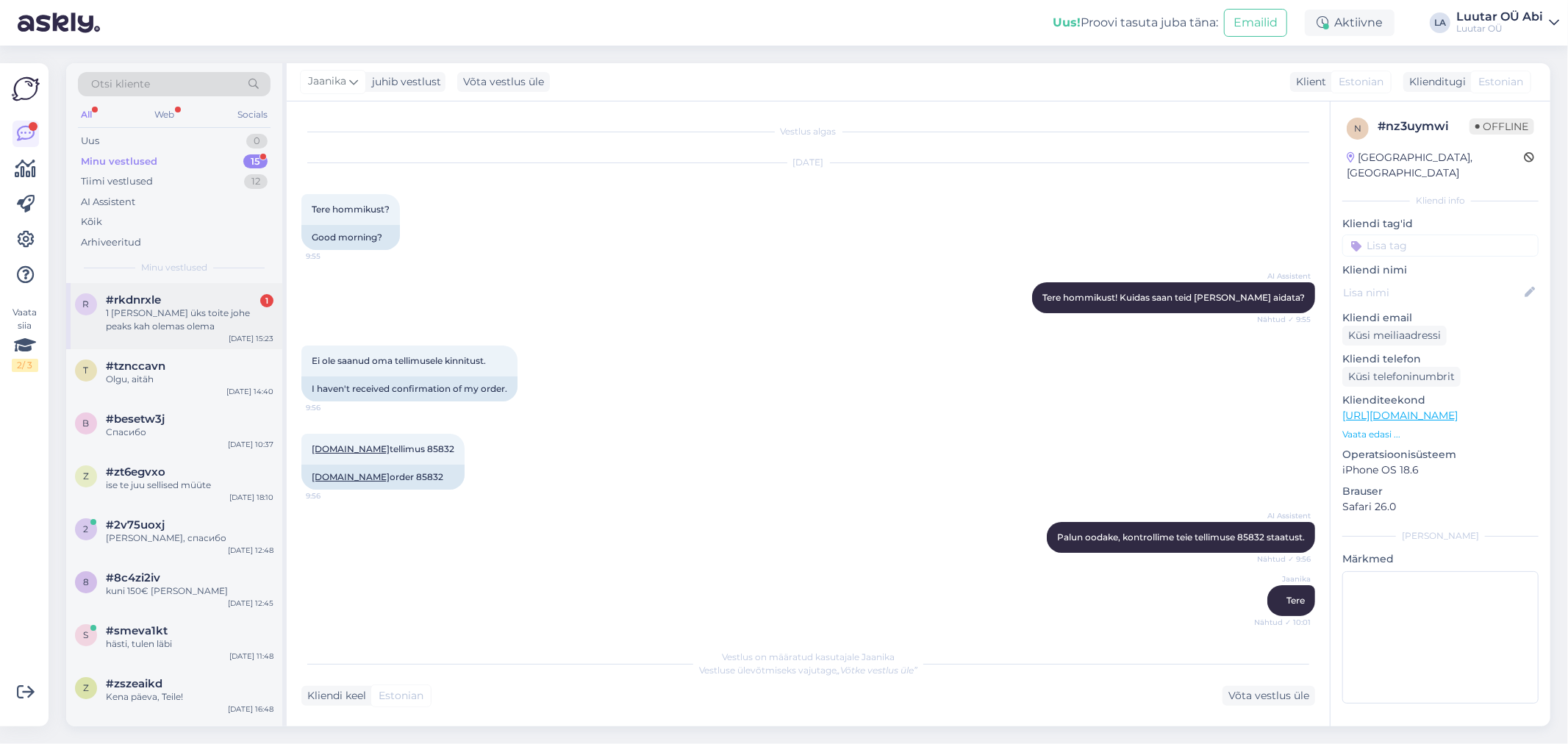
click at [190, 328] on div "1 [PERSON_NAME] üks toite johe peaks kah olemas olema" at bounding box center [189, 320] width 168 height 27
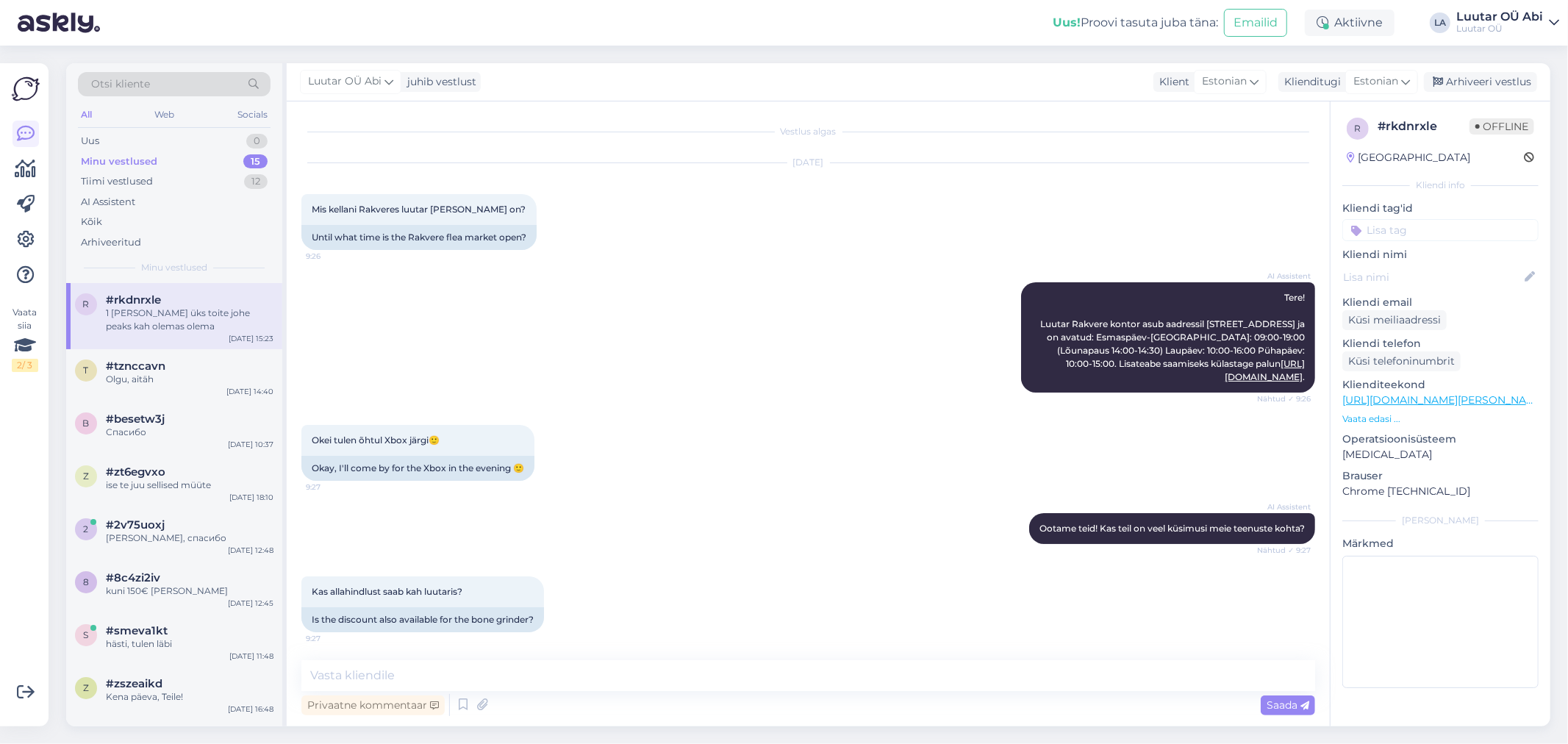
scroll to position [826, 0]
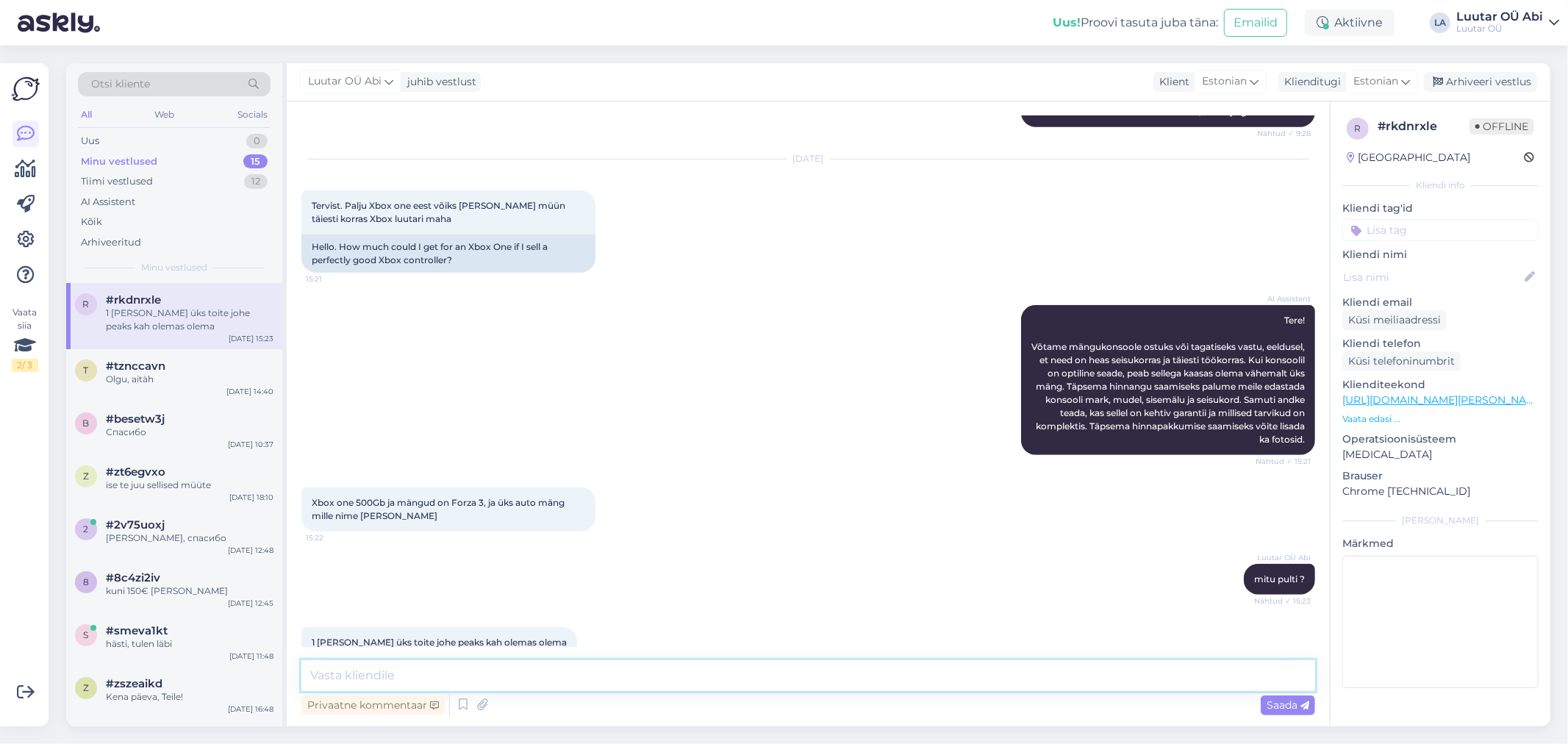
click at [611, 686] on textarea at bounding box center [807, 676] width 1013 height 31
type textarea "kohe"
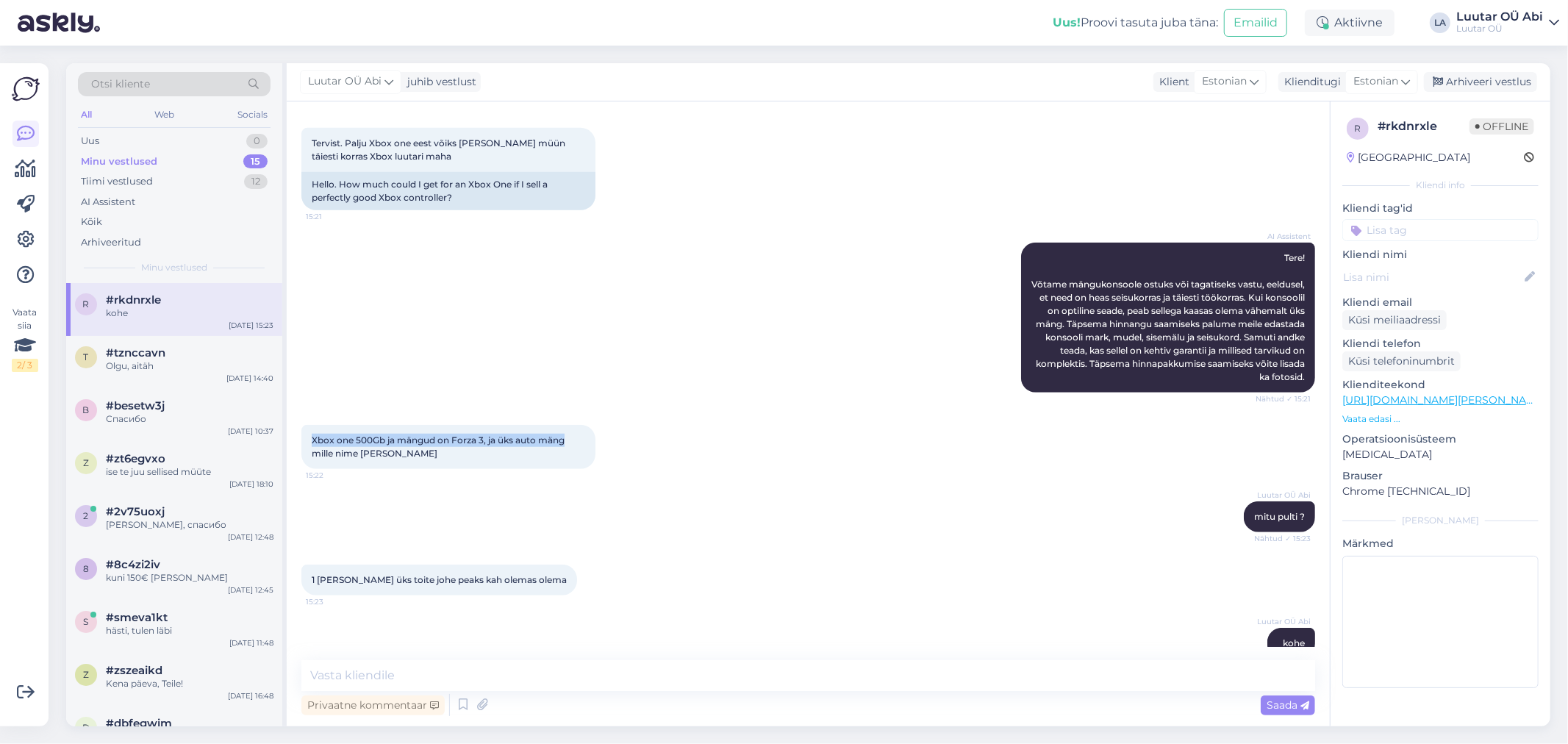
drag, startPoint x: 312, startPoint y: 410, endPoint x: 565, endPoint y: 414, distance: 253.0
click at [565, 435] on span "Xbox one 500Gb ja mängud on Forza 3, ja üks auto mäng mille nime [PERSON_NAME]" at bounding box center [440, 446] width 255 height 24
copy span "Xbox one 500Gb ja mängud on Forza 3, ja üks auto mäng"
click at [452, 435] on span "Xbox one 500Gb ja mängud on Forza 3, ja üks auto mäng mille nime [PERSON_NAME]" at bounding box center [440, 446] width 255 height 24
click at [708, 510] on div "Luutar OÜ Abi mitu pulti ? Nähtud ✓ 15:23" at bounding box center [807, 516] width 1013 height 63
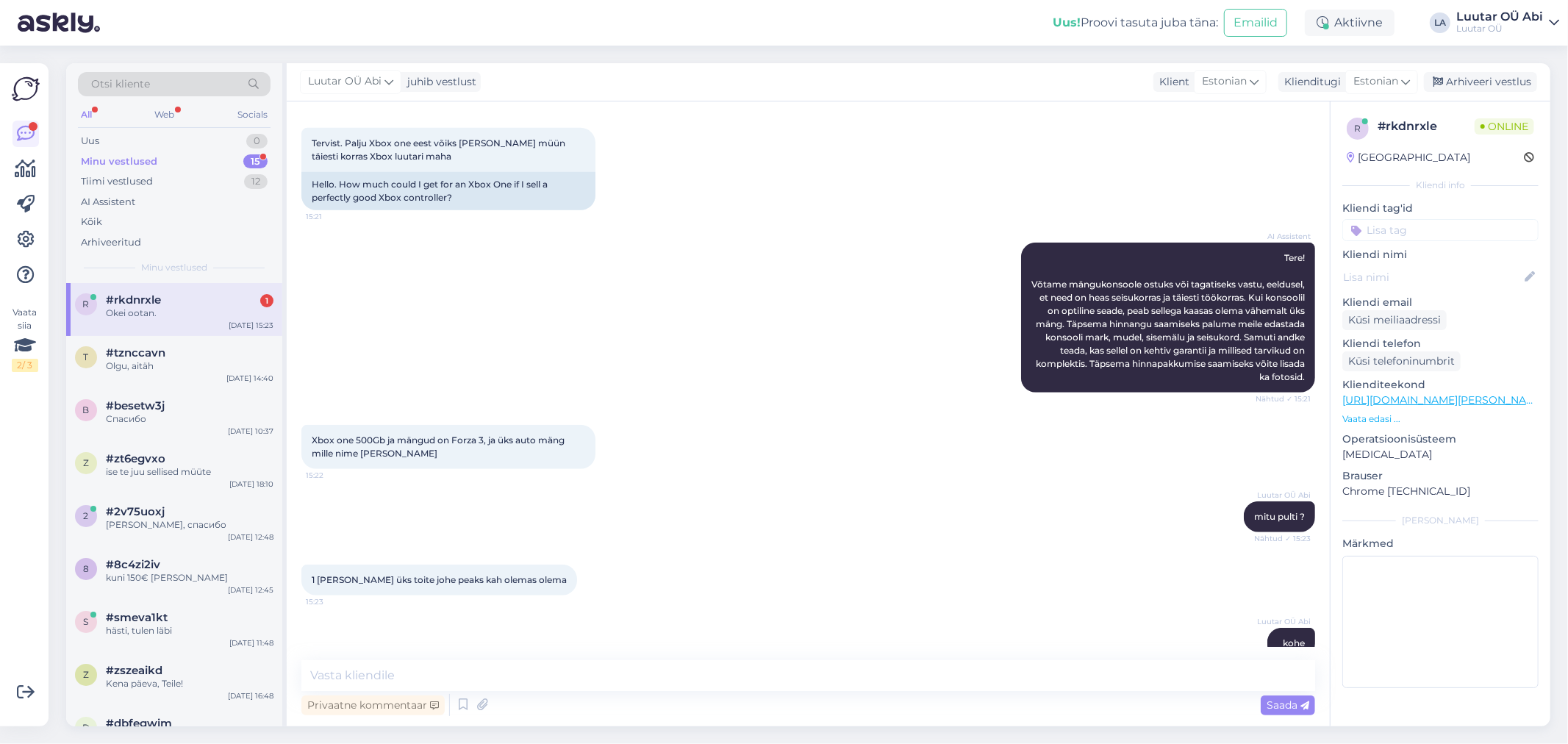
scroll to position [952, 0]
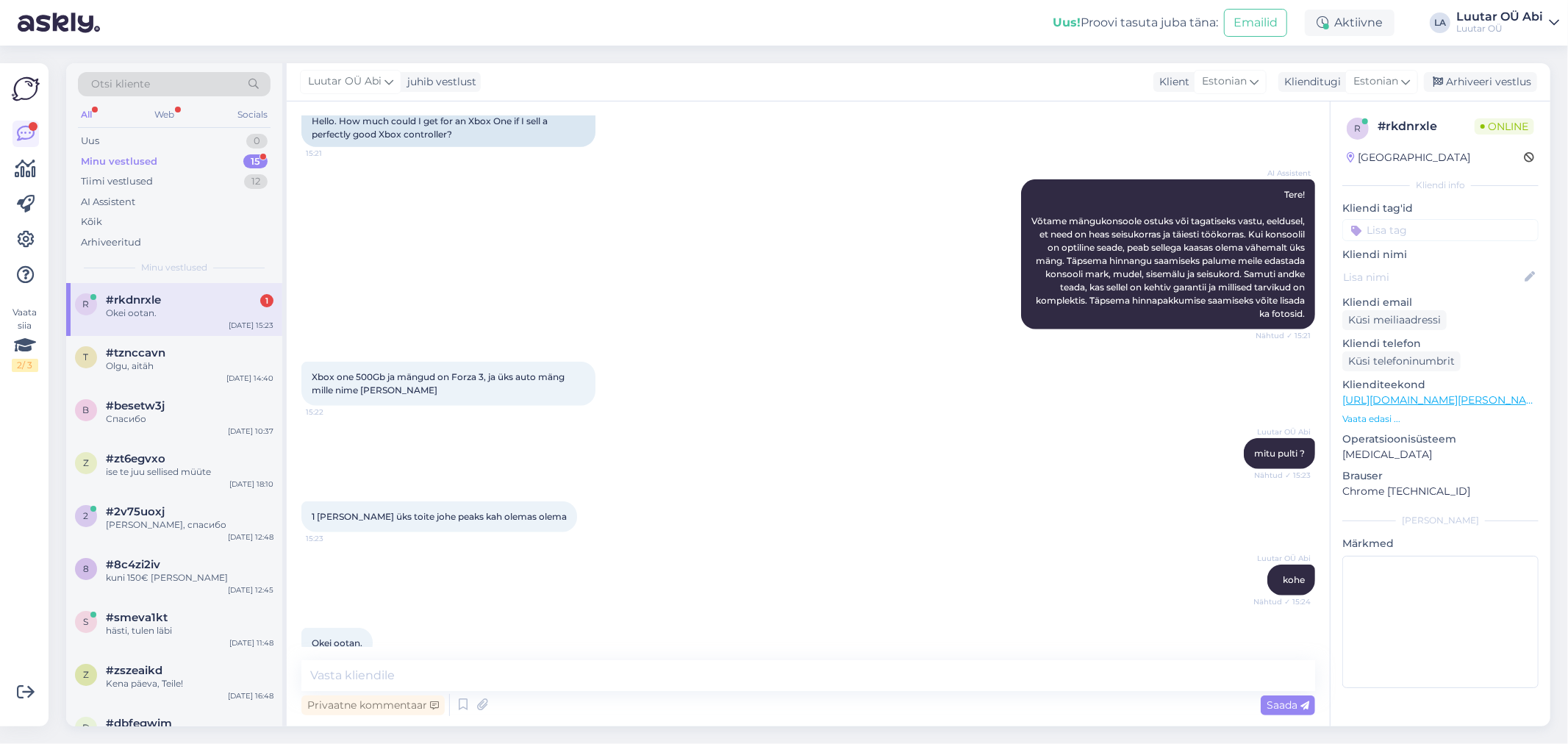
click at [836, 516] on div "1 [PERSON_NAME] üks toite johe peaks kah olemas olema 15:23" at bounding box center [807, 516] width 1013 height 63
click at [226, 313] on div "Okei ootan." at bounding box center [189, 313] width 168 height 13
click at [622, 674] on textarea at bounding box center [807, 676] width 1013 height 31
type textarea "kuni 60 saame pakkuda"
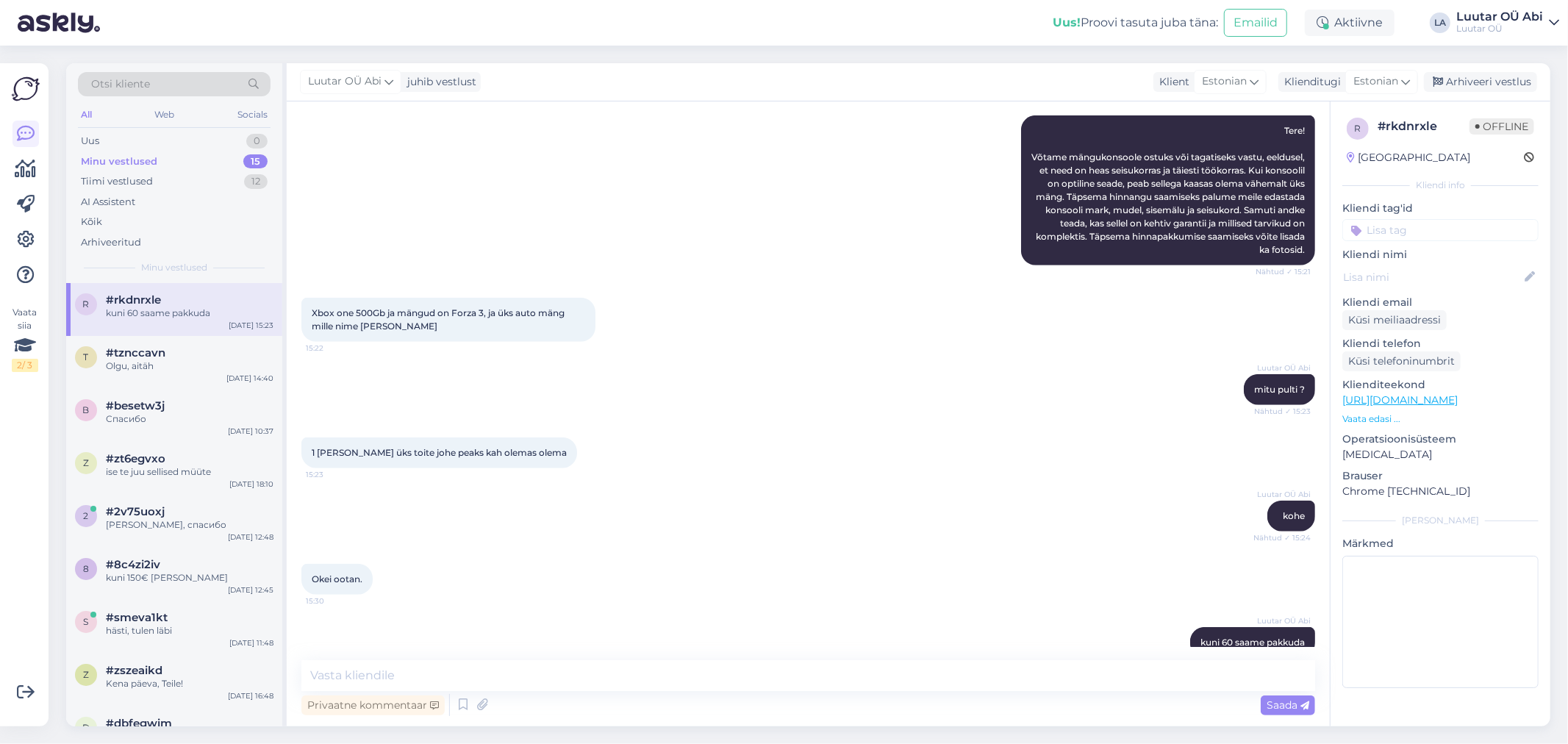
click at [172, 163] on div "Minu vestlused 15" at bounding box center [174, 161] width 192 height 20
click at [217, 159] on div "Minu vestlused 15" at bounding box center [174, 161] width 192 height 20
click at [225, 159] on div "Minu vestlused 15" at bounding box center [174, 161] width 192 height 20
